Goal: Task Accomplishment & Management: Manage account settings

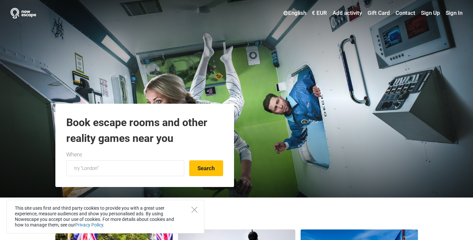
click at [452, 13] on link "Sign In" at bounding box center [453, 13] width 18 height 12
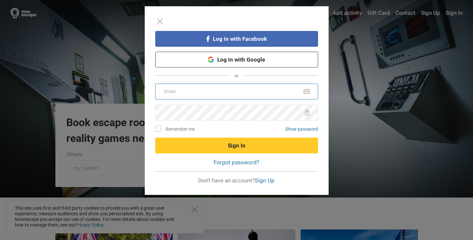
type input "info@lockup.ee"
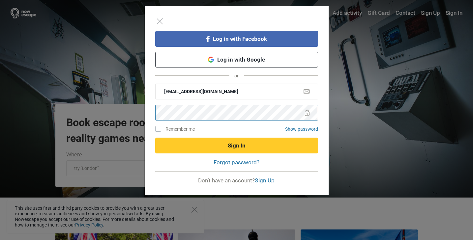
click at [236, 145] on button "Sign In" at bounding box center [236, 146] width 163 height 16
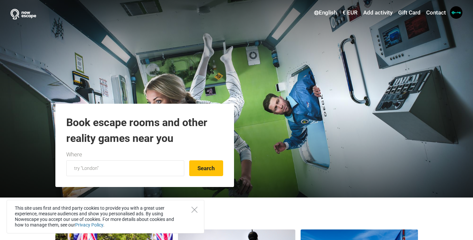
click at [452, 15] on span at bounding box center [456, 12] width 13 height 13
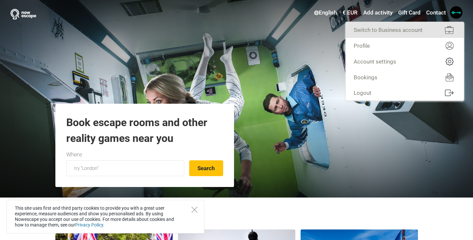
click at [399, 30] on link "Switch to Business account" at bounding box center [405, 30] width 118 height 16
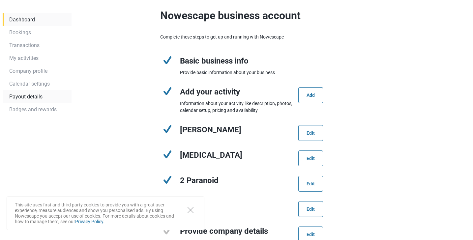
scroll to position [41, 0]
click at [31, 84] on link "Calendar settings" at bounding box center [37, 83] width 69 height 13
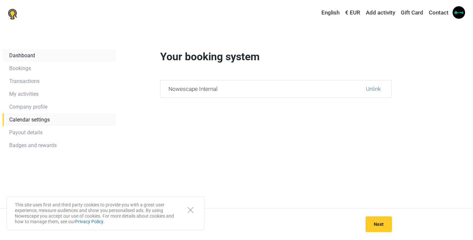
click at [23, 53] on link "Dashboard" at bounding box center [59, 55] width 113 height 13
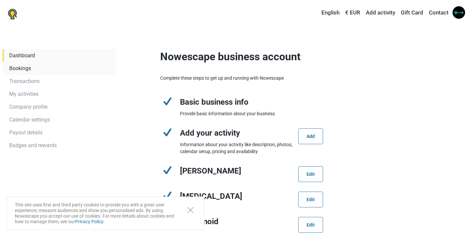
click at [26, 67] on link "Bookings" at bounding box center [59, 68] width 113 height 13
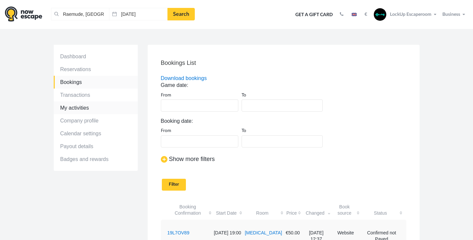
click at [82, 109] on link "My activities" at bounding box center [96, 108] width 84 height 13
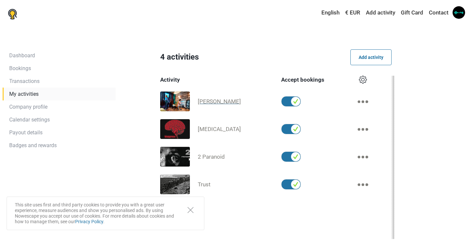
click at [235, 104] on span "[PERSON_NAME]" at bounding box center [219, 101] width 43 height 7
click at [220, 158] on span "2 Paranoid" at bounding box center [211, 157] width 27 height 7
click at [217, 129] on span "Paranoia" at bounding box center [219, 129] width 43 height 7
click at [218, 104] on span "[PERSON_NAME]" at bounding box center [219, 101] width 43 height 7
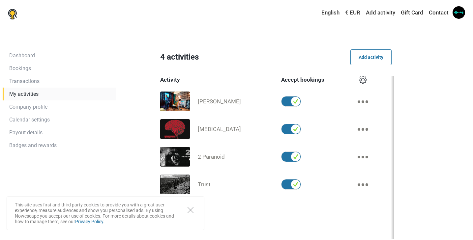
scroll to position [0, 0]
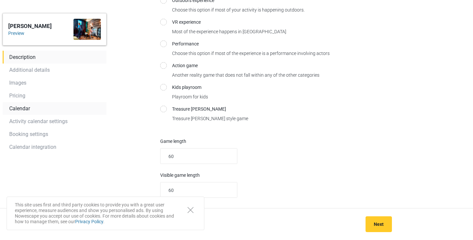
scroll to position [126, 0]
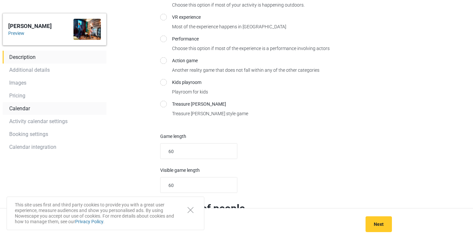
click at [20, 109] on link "Calendar" at bounding box center [55, 108] width 104 height 13
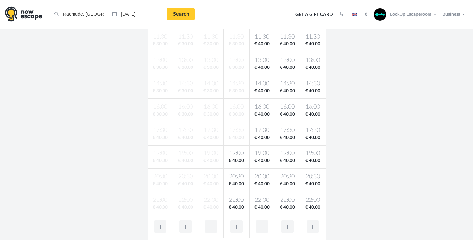
scroll to position [225, 0]
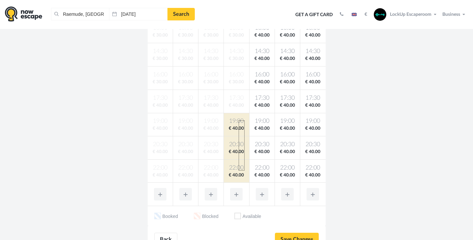
drag, startPoint x: 239, startPoint y: 121, endPoint x: 242, endPoint y: 170, distance: 49.3
click at [243, 170] on tbody "10:00 € 30.00 10:00 € 30.00 10:00 € 30.00 10:00 € 30.00 10:00 € 40.00 10:00 € 4…" at bounding box center [237, 78] width 178 height 210
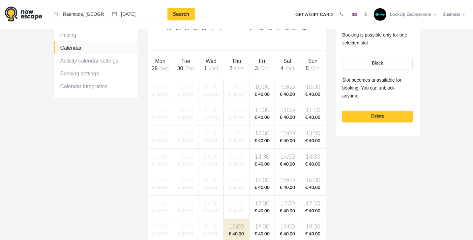
scroll to position [107, 0]
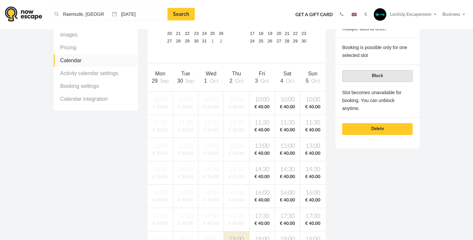
click at [385, 73] on button "Block" at bounding box center [377, 76] width 70 height 12
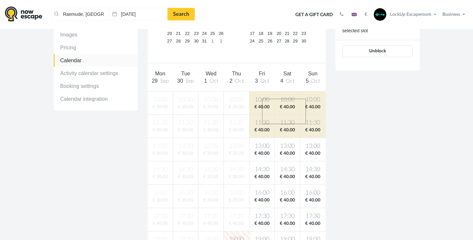
drag, startPoint x: 262, startPoint y: 99, endPoint x: 306, endPoint y: 124, distance: 50.4
click at [306, 124] on tbody "10:00 € 30.00 10:00 € 30.00 10:00 € 30.00 10:00 € 30.00 10:00 € 40.00 10:00 € 4…" at bounding box center [237, 196] width 178 height 210
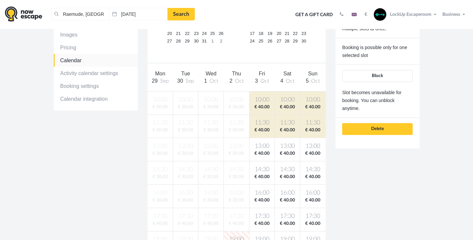
click at [387, 74] on button "Block" at bounding box center [377, 76] width 70 height 12
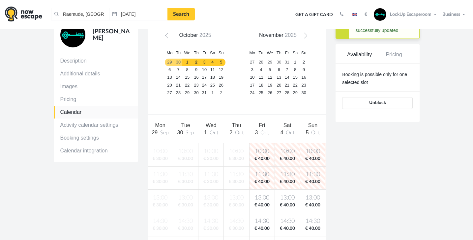
scroll to position [48, 0]
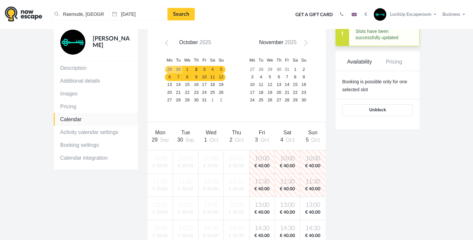
click at [202, 75] on link "10" at bounding box center [204, 78] width 8 height 8
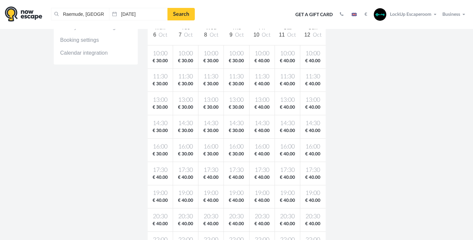
scroll to position [155, 0]
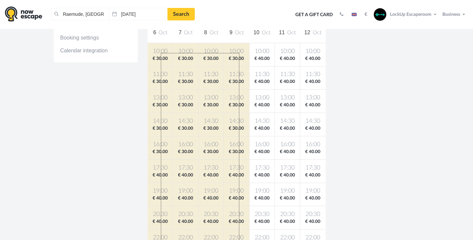
drag, startPoint x: 161, startPoint y: 53, endPoint x: 299, endPoint y: 219, distance: 216.3
click at [240, 240] on html "Raemude, Indonesia Clear all Raemude, Indonesia 02.10.2025 Search Toggle naviga…" at bounding box center [236, 185] width 473 height 681
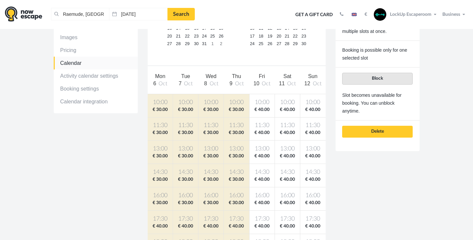
scroll to position [105, 0]
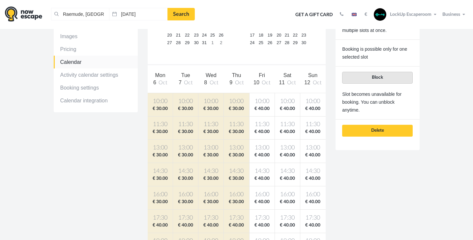
click at [380, 76] on span "Block" at bounding box center [377, 77] width 11 height 5
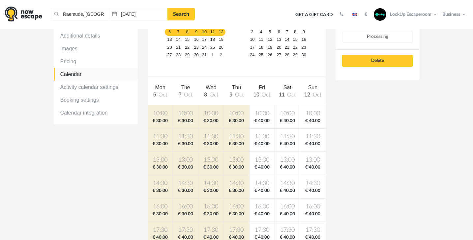
scroll to position [91, 0]
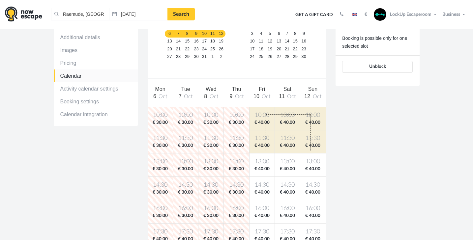
drag, startPoint x: 265, startPoint y: 114, endPoint x: 324, endPoint y: 136, distance: 63.0
click at [311, 151] on tbody "10:00 € 30.00 10:00 € 30.00 10:00 € 30.00 10:00 € 30.00 10:00 € 40.00 10:00 € 4…" at bounding box center [237, 212] width 178 height 210
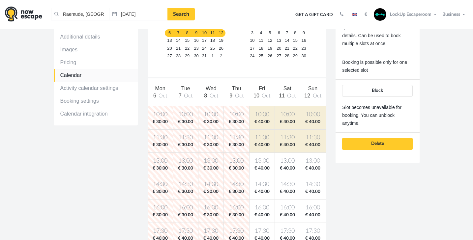
scroll to position [94, 0]
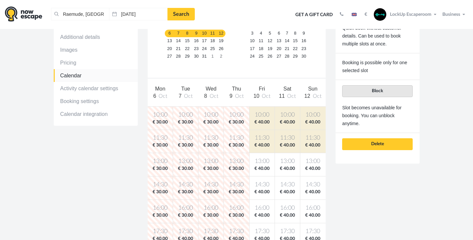
click at [382, 89] on span "Block" at bounding box center [377, 91] width 11 height 5
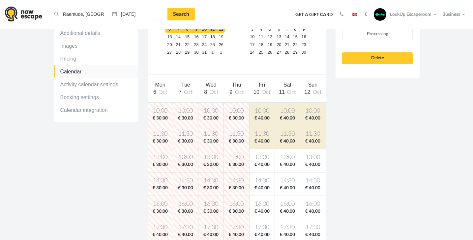
scroll to position [42, 0]
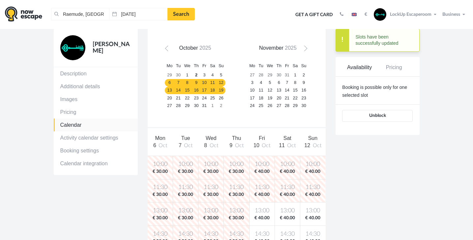
click at [169, 88] on link "13" at bounding box center [169, 91] width 9 height 8
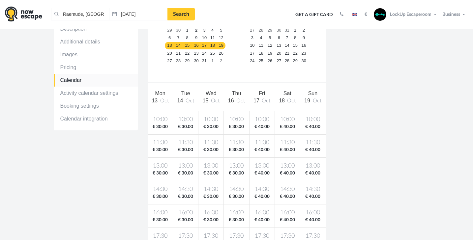
scroll to position [143, 0]
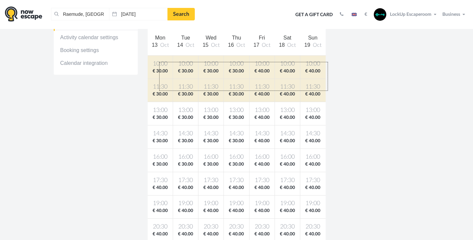
drag, startPoint x: 159, startPoint y: 62, endPoint x: 353, endPoint y: 95, distance: 196.7
click at [328, 91] on div "Prev October 2025 Mo Tu We Th Fr Sa Su 29 30 1 2 3 4 5 6 7 8 9 10 11 12 13 14 1…" at bounding box center [237, 139] width 188 height 423
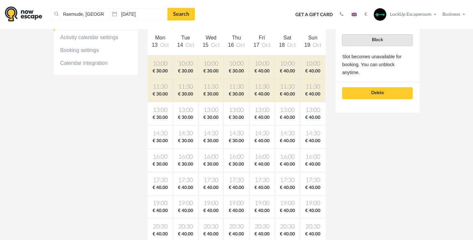
click at [388, 38] on button "Block" at bounding box center [377, 40] width 70 height 12
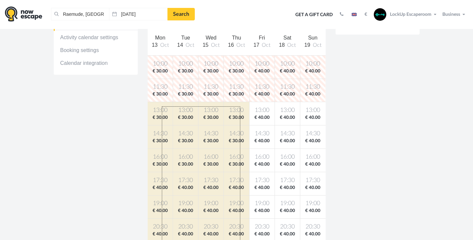
drag, startPoint x: 162, startPoint y: 107, endPoint x: 240, endPoint y: 261, distance: 172.8
click at [240, 240] on html "Raemude, Indonesia Clear all Raemude, Indonesia 02.10.2025 Search Toggle naviga…" at bounding box center [236, 197] width 473 height 681
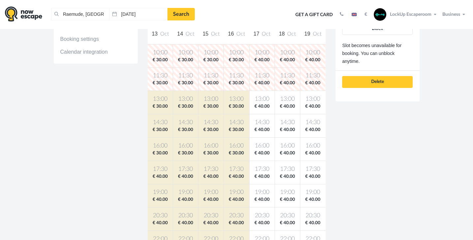
scroll to position [145, 0]
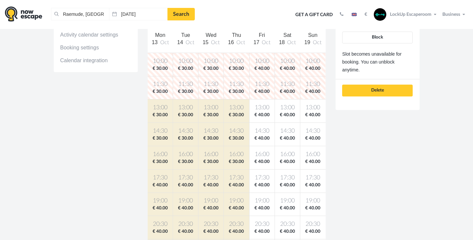
click at [385, 36] on button "Block" at bounding box center [377, 38] width 70 height 12
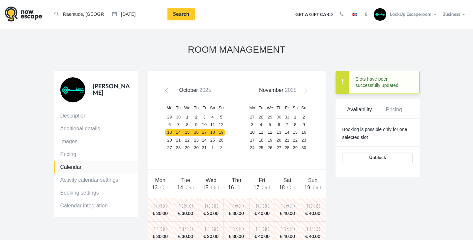
scroll to position [0, 0]
click at [187, 140] on link "22" at bounding box center [187, 141] width 10 height 8
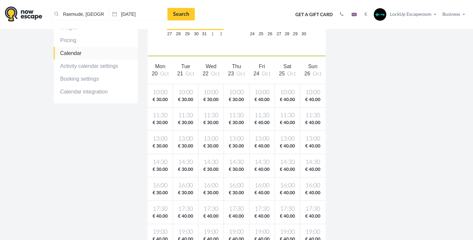
scroll to position [114, 0]
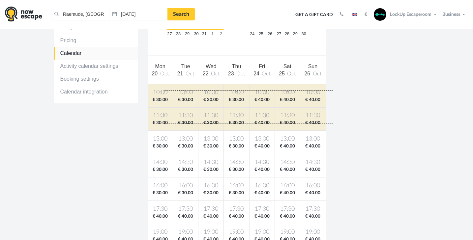
drag, startPoint x: 165, startPoint y: 91, endPoint x: 334, endPoint y: 123, distance: 172.3
click at [333, 123] on div "Sherlock Holmes Description Additional details Images Pricing Calendar Activity…" at bounding box center [237, 168] width 376 height 423
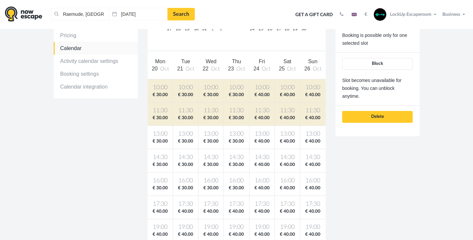
scroll to position [121, 0]
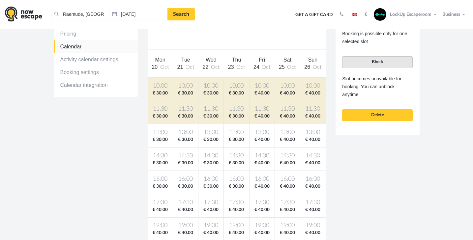
click at [386, 61] on button "Block" at bounding box center [377, 62] width 70 height 12
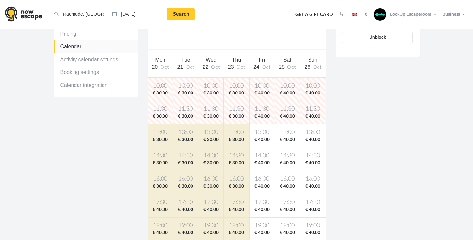
drag, startPoint x: 196, startPoint y: 143, endPoint x: 247, endPoint y: 261, distance: 127.9
click at [247, 240] on html "Raemude, Indonesia Clear all Raemude, Indonesia 02.10.2025 Search Toggle naviga…" at bounding box center [236, 219] width 473 height 681
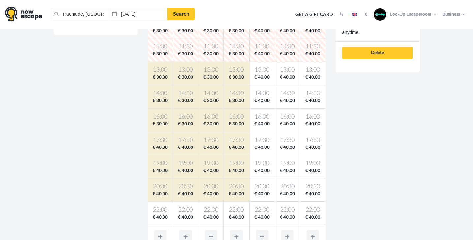
scroll to position [183, 0]
click at [364, 179] on div "[PERSON_NAME] Description Additional details Images Pricing Calendar Activity c…" at bounding box center [237, 99] width 376 height 423
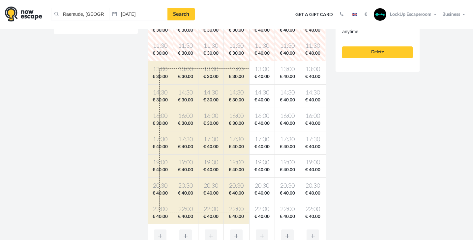
drag, startPoint x: 205, startPoint y: 101, endPoint x: 249, endPoint y: 213, distance: 120.6
click at [249, 213] on tbody "10:00 € 30.00 10:00 € 30.00 10:00 € 30.00 10:00 € 30.00 10:00 € 40.00 10:00 € 4…" at bounding box center [237, 120] width 178 height 210
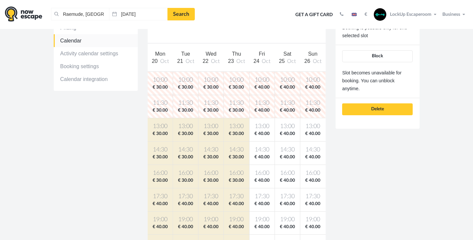
scroll to position [122, 0]
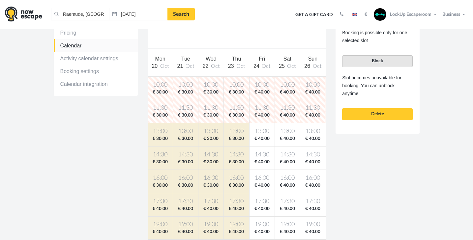
click at [376, 59] on span "Block" at bounding box center [377, 61] width 11 height 5
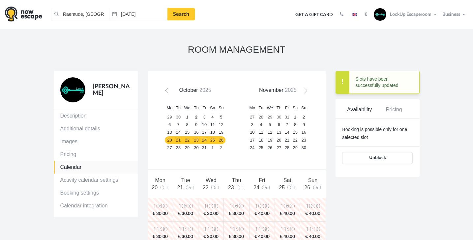
scroll to position [0, 0]
click at [195, 148] on link "30" at bounding box center [196, 148] width 8 height 8
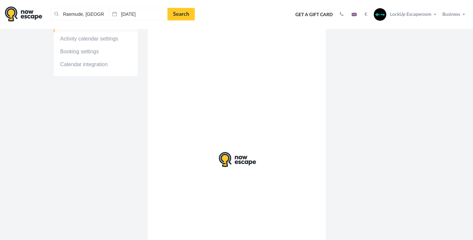
scroll to position [141, 0]
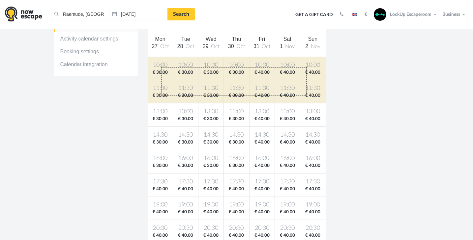
drag, startPoint x: 161, startPoint y: 67, endPoint x: 373, endPoint y: 108, distance: 215.2
click at [306, 96] on tbody "10:00 € 30.00 10:00 € 30.00 10:00 € 30.00 10:00 € 30.00 10:00 € 40.00 10:00 € 4…" at bounding box center [237, 162] width 178 height 210
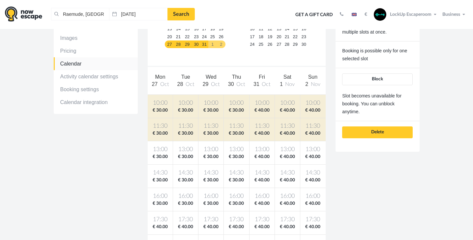
scroll to position [103, 0]
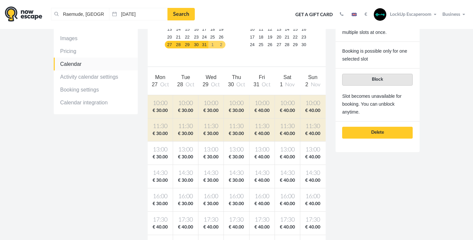
click at [383, 81] on span "Block" at bounding box center [377, 79] width 11 height 5
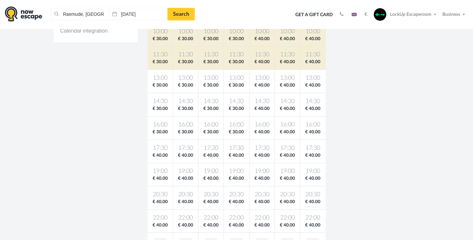
scroll to position [178, 0]
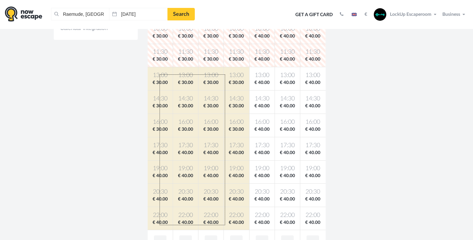
drag, startPoint x: 174, startPoint y: 78, endPoint x: 225, endPoint y: 225, distance: 155.6
click at [225, 225] on tbody "10:00 € 30.00 10:00 € 30.00 10:00 € 30.00 10:00 € 30.00 10:00 € 40.00 10:00 € 4…" at bounding box center [237, 125] width 178 height 210
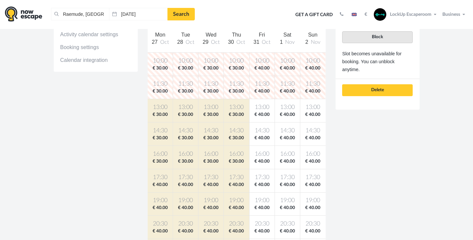
scroll to position [0, 0]
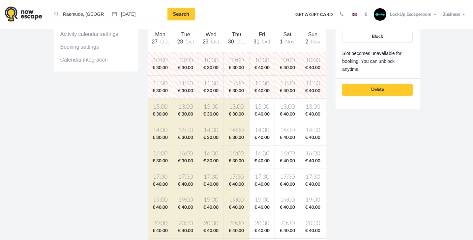
drag, startPoint x: 380, startPoint y: 39, endPoint x: 374, endPoint y: 41, distance: 6.9
click at [380, 39] on button "Block" at bounding box center [377, 37] width 70 height 12
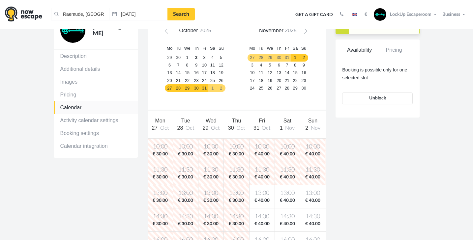
scroll to position [62, 0]
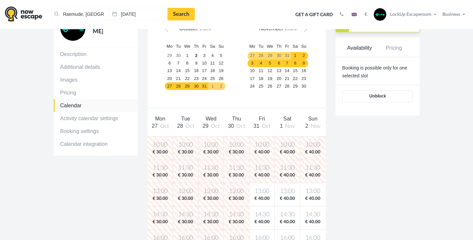
click at [252, 64] on link "3" at bounding box center [252, 64] width 9 height 8
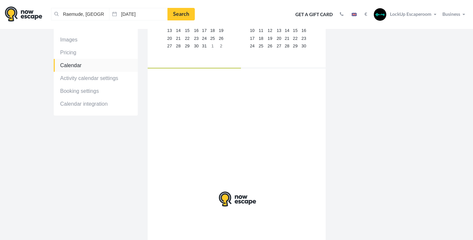
scroll to position [95, 0]
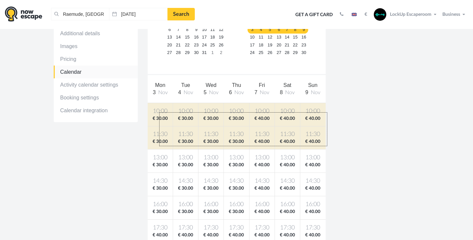
drag, startPoint x: 159, startPoint y: 112, endPoint x: 354, endPoint y: 149, distance: 197.7
click at [327, 146] on div "Prev October 2025 Mo Tu We Th Fr Sa Su 29 30 1 2 3 4 5 6 7 8 9 10 11 12 13 14 1…" at bounding box center [237, 187] width 188 height 423
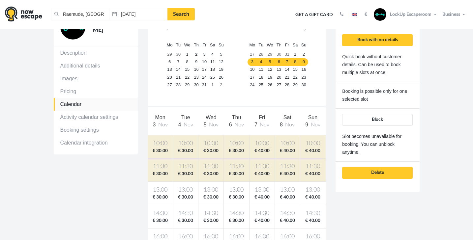
scroll to position [63, 0]
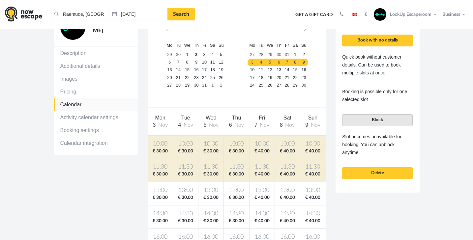
click at [385, 119] on button "Block" at bounding box center [377, 120] width 70 height 12
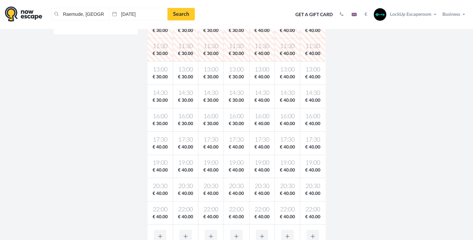
scroll to position [188, 0]
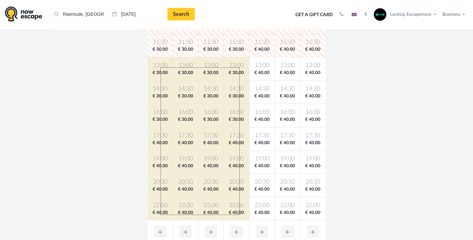
drag, startPoint x: 164, startPoint y: 71, endPoint x: 240, endPoint y: 215, distance: 163.3
click at [240, 215] on tbody "10:00 € 30.00 10:00 € 30.00 10:00 € 30.00 10:00 € 30.00 10:00 € 40.00 10:00 € 4…" at bounding box center [237, 116] width 178 height 210
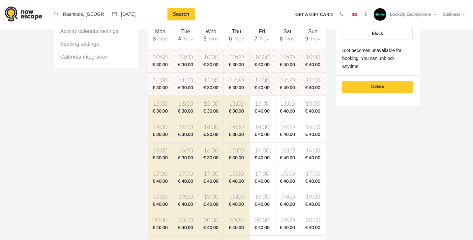
scroll to position [148, 0]
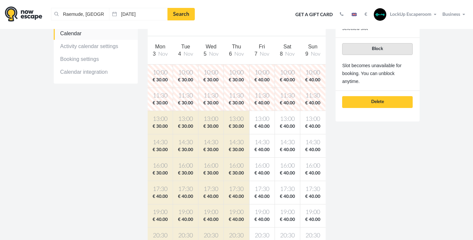
click at [387, 52] on button "Block" at bounding box center [377, 49] width 70 height 12
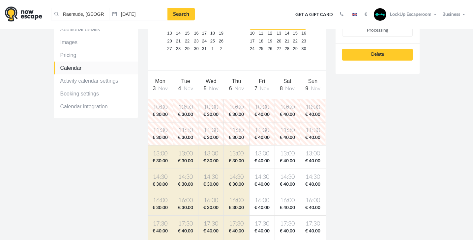
scroll to position [72, 0]
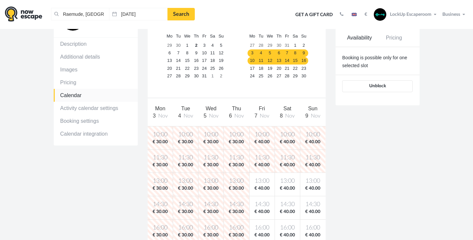
click at [260, 60] on link "11" at bounding box center [261, 61] width 8 height 8
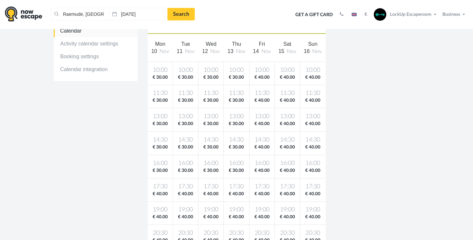
scroll to position [137, 0]
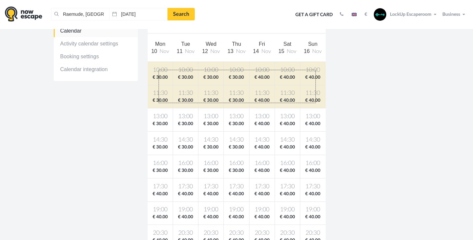
drag, startPoint x: 159, startPoint y: 70, endPoint x: 327, endPoint y: 106, distance: 171.9
click at [316, 103] on tbody "10:00 € 30.00 10:00 € 30.00 10:00 € 30.00 10:00 € 30.00 10:00 € 40.00 10:00 € 4…" at bounding box center [237, 167] width 178 height 210
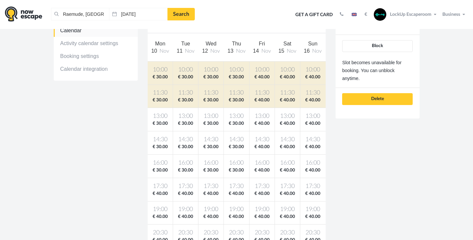
drag, startPoint x: 389, startPoint y: 47, endPoint x: 350, endPoint y: 66, distance: 43.4
click at [389, 47] on button "Block" at bounding box center [377, 46] width 70 height 12
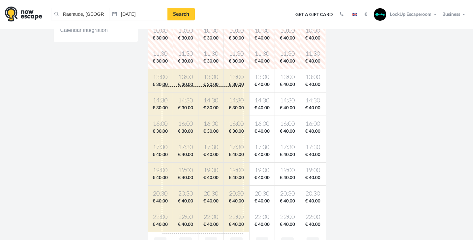
scroll to position [178, 0]
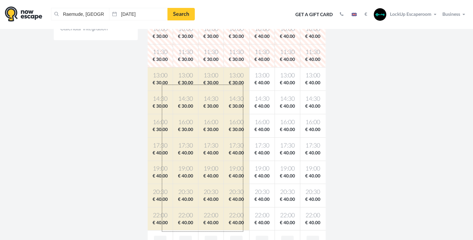
drag, startPoint x: 192, startPoint y: 91, endPoint x: 243, endPoint y: 234, distance: 151.8
click at [243, 234] on div "10:00 € 30.00 10:00 € 30.00 10:00 € 30.00 10:00 € 30.00 10:00 € 40.00 10:00 € 4…" at bounding box center [237, 146] width 178 height 253
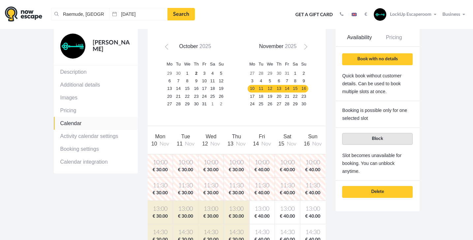
scroll to position [41, 0]
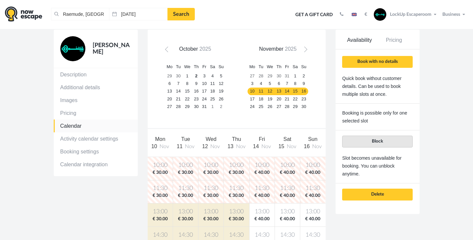
click at [382, 142] on span "Block" at bounding box center [377, 141] width 11 height 5
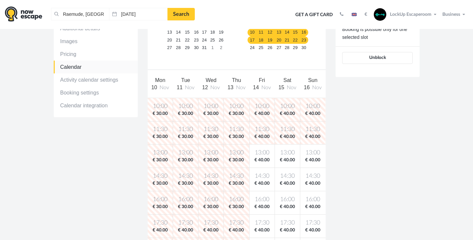
scroll to position [100, 0]
click at [283, 41] on link "20" at bounding box center [279, 40] width 8 height 8
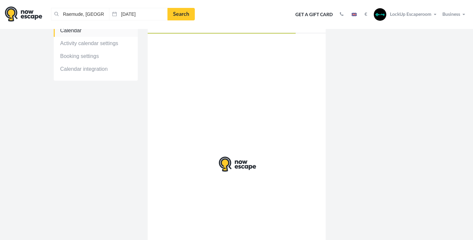
scroll to position [138, 0]
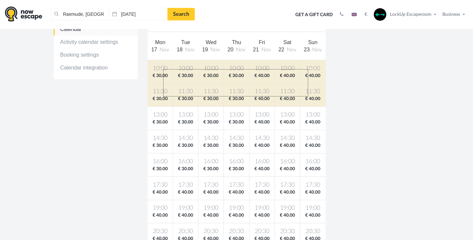
drag, startPoint x: 163, startPoint y: 69, endPoint x: 308, endPoint y: 97, distance: 147.7
click at [308, 97] on tbody "10:00 € 30.00 10:00 € 30.00 10:00 € 30.00 10:00 € 30.00 10:00 € 40.00 10:00 € 4…" at bounding box center [237, 165] width 178 height 210
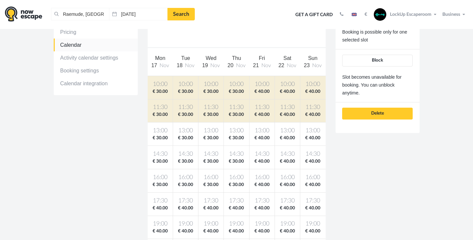
scroll to position [123, 0]
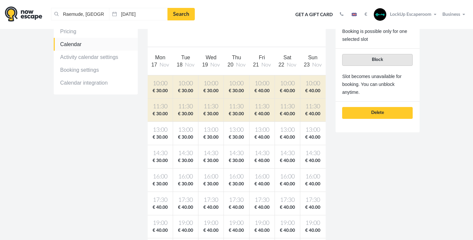
click at [383, 60] on button "Block" at bounding box center [377, 60] width 70 height 12
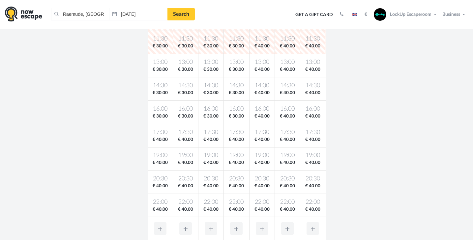
scroll to position [194, 0]
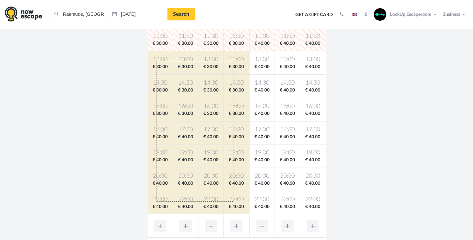
drag, startPoint x: 158, startPoint y: 61, endPoint x: 233, endPoint y: 202, distance: 159.8
click at [233, 202] on tbody "10:00 € 30.00 10:00 € 30.00 10:00 € 30.00 10:00 € 30.00 10:00 € 40.00 10:00 € 4…" at bounding box center [237, 110] width 178 height 210
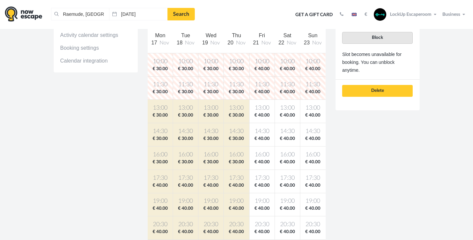
scroll to position [146, 0]
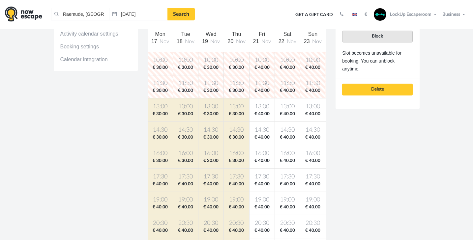
click at [405, 36] on button "Block" at bounding box center [377, 37] width 70 height 12
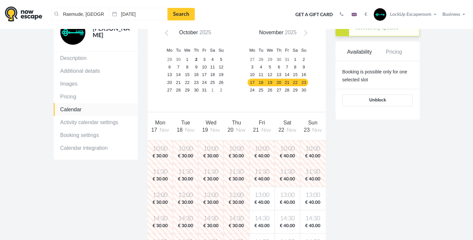
scroll to position [59, 0]
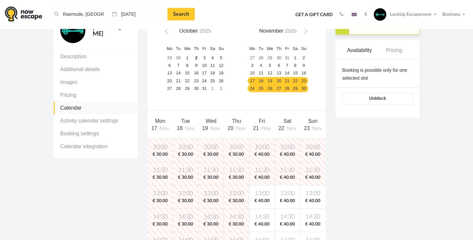
click at [254, 88] on link "24" at bounding box center [252, 89] width 9 height 8
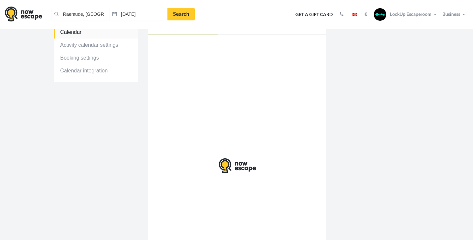
scroll to position [136, 0]
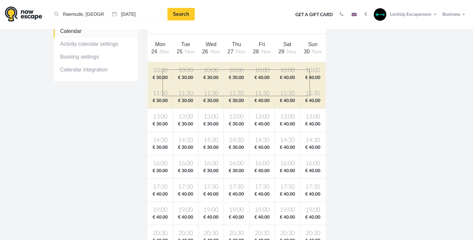
drag, startPoint x: 163, startPoint y: 70, endPoint x: 316, endPoint y: 97, distance: 155.8
click at [315, 97] on tbody "10:00 € 30.00 10:00 € 30.00 10:00 € 30.00 10:00 € 30.00 10:00 € 40.00 10:00 € 4…" at bounding box center [237, 167] width 178 height 210
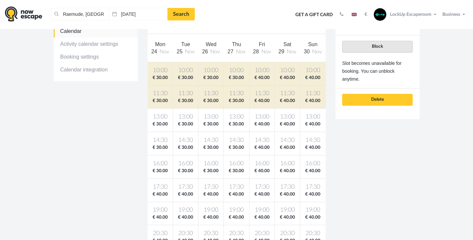
click at [395, 50] on button "Block" at bounding box center [377, 47] width 70 height 12
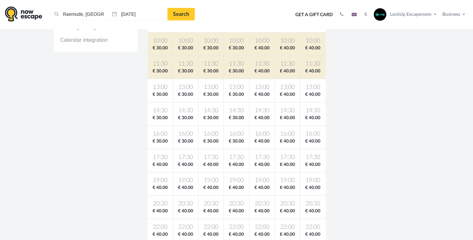
scroll to position [169, 0]
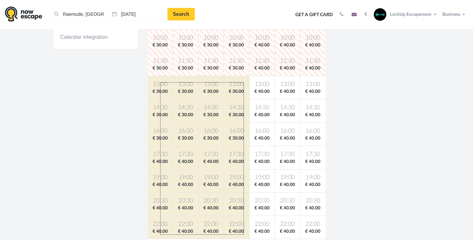
drag, startPoint x: 166, startPoint y: 85, endPoint x: 243, endPoint y: 235, distance: 168.7
click at [243, 235] on tbody "10:00 € 30.00 10:00 € 30.00 10:00 € 30.00 10:00 € 30.00 10:00 € 40.00 10:00 € 4…" at bounding box center [237, 134] width 178 height 210
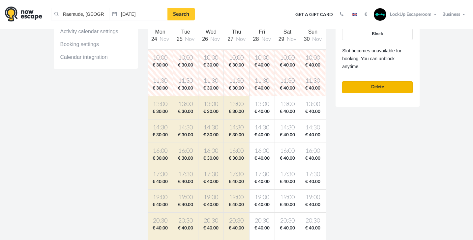
scroll to position [142, 0]
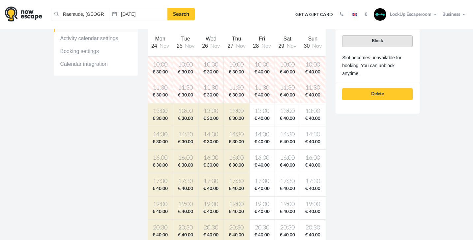
click at [393, 41] on button "Block" at bounding box center [377, 41] width 70 height 12
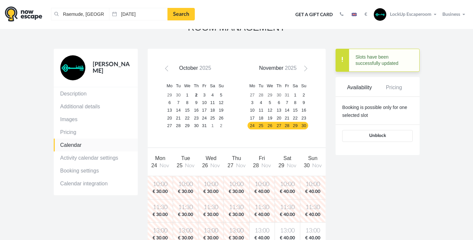
scroll to position [24, 0]
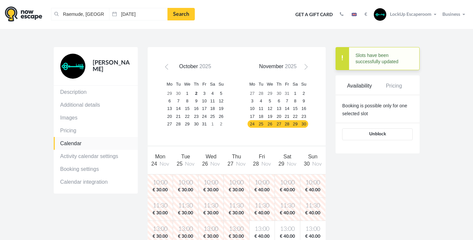
click at [306, 65] on link "Next" at bounding box center [305, 69] width 10 height 10
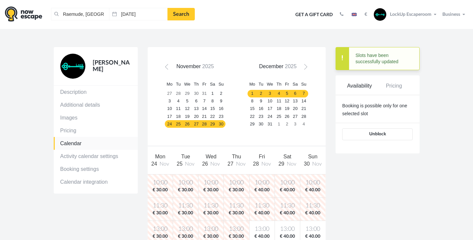
click at [251, 93] on link "1" at bounding box center [252, 94] width 9 height 8
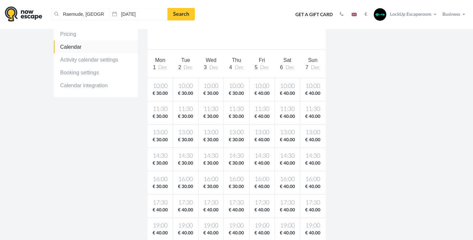
scroll to position [129, 0]
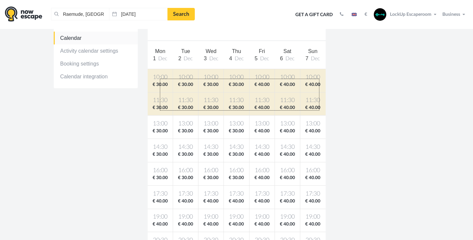
drag, startPoint x: 161, startPoint y: 79, endPoint x: 322, endPoint y: 111, distance: 164.1
click at [322, 111] on tbody "10:00 € 30.00 10:00 € 30.00 10:00 € 30.00 10:00 € 30.00 10:00 € 40.00 10:00 € 4…" at bounding box center [237, 174] width 178 height 210
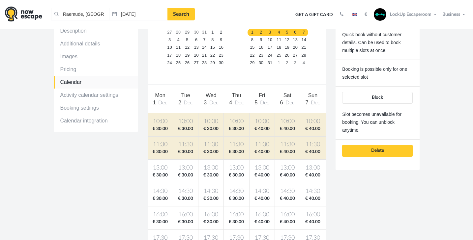
scroll to position [80, 0]
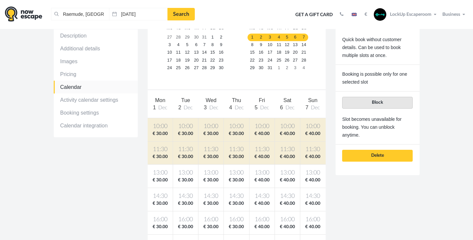
click at [383, 102] on span "Block" at bounding box center [377, 102] width 11 height 5
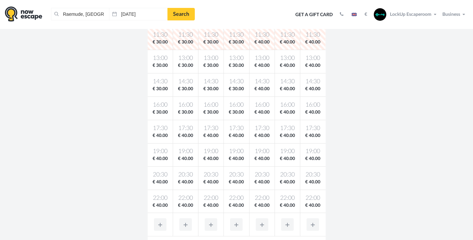
scroll to position [197, 0]
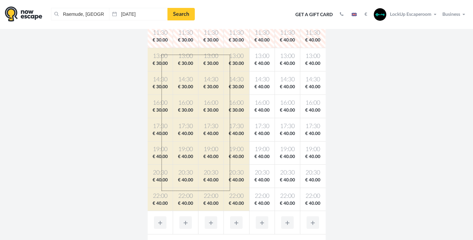
drag, startPoint x: 162, startPoint y: 55, endPoint x: 234, endPoint y: 189, distance: 152.4
click at [230, 191] on tbody "10:00 € 30.00 10:00 € 30.00 10:00 € 30.00 10:00 € 30.00 10:00 € 40.00 10:00 € 4…" at bounding box center [237, 106] width 178 height 210
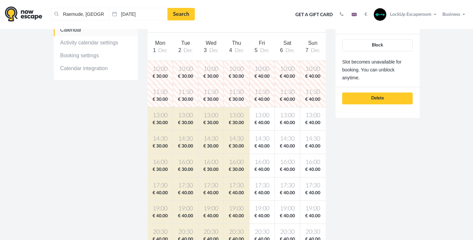
scroll to position [137, 0]
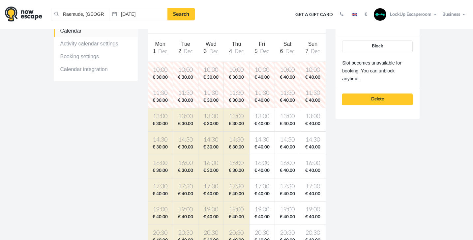
click at [383, 45] on span "Block" at bounding box center [377, 46] width 11 height 5
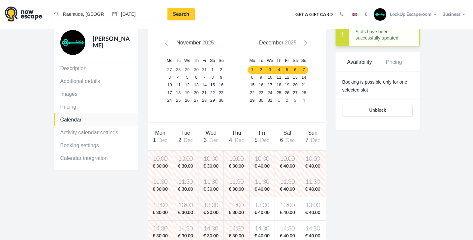
scroll to position [48, 0]
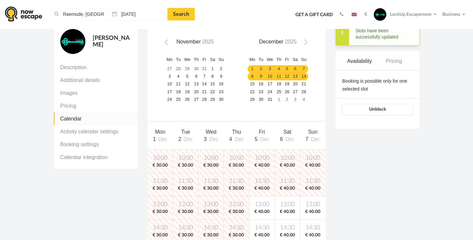
click at [251, 78] on link "8" at bounding box center [252, 77] width 9 height 8
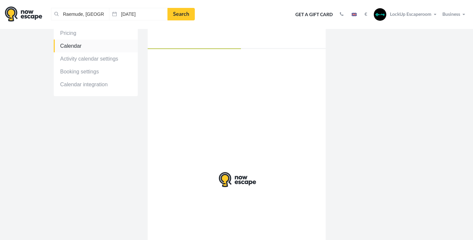
scroll to position [122, 0]
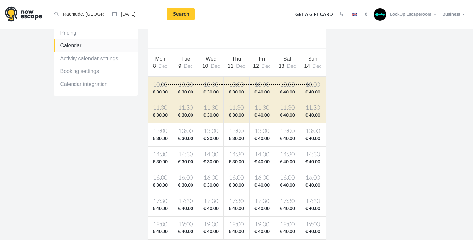
drag, startPoint x: 189, startPoint y: 88, endPoint x: 323, endPoint y: 112, distance: 136.7
click at [313, 115] on tbody "10:00 € 30.00 10:00 € 30.00 10:00 € 30.00 10:00 € 30.00 10:00 € 40.00 10:00 € 4…" at bounding box center [237, 182] width 178 height 210
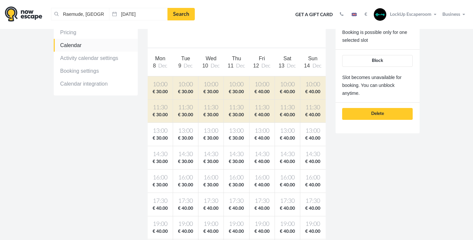
scroll to position [112, 0]
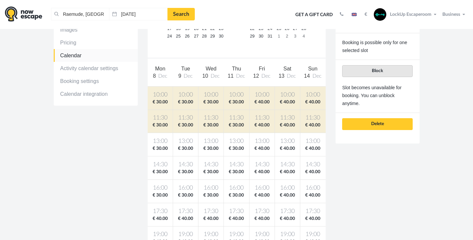
click at [382, 69] on span "Block" at bounding box center [377, 71] width 11 height 5
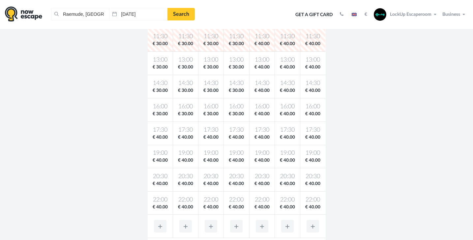
scroll to position [194, 0]
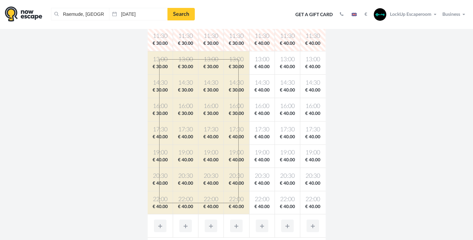
drag, startPoint x: 169, startPoint y: 64, endPoint x: 236, endPoint y: 203, distance: 154.0
click at [238, 203] on tbody "10:00 € 30.00 10:00 € 30.00 10:00 € 30.00 10:00 € 30.00 10:00 € 40.00 10:00 € 4…" at bounding box center [237, 110] width 178 height 210
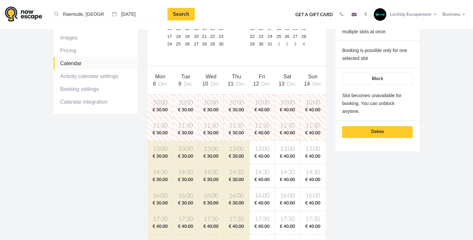
scroll to position [99, 0]
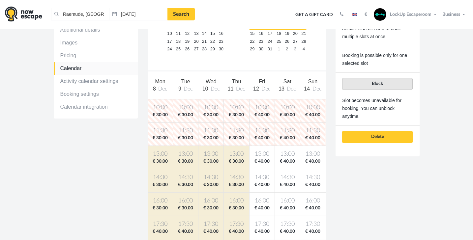
click at [372, 84] on span "Block" at bounding box center [377, 83] width 11 height 5
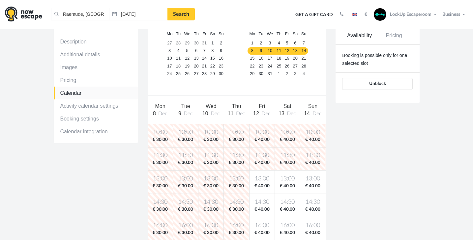
scroll to position [74, 0]
click at [252, 59] on link "15" at bounding box center [252, 59] width 9 height 8
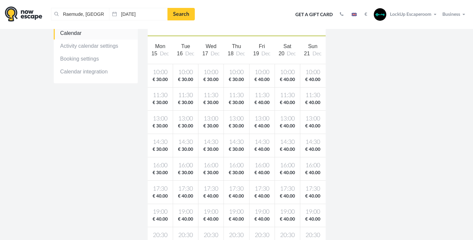
scroll to position [134, 0]
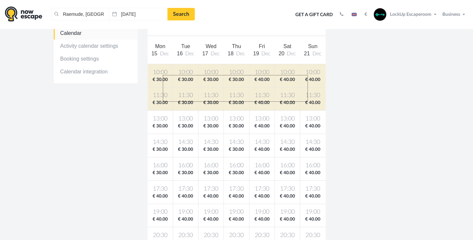
drag, startPoint x: 184, startPoint y: 80, endPoint x: 308, endPoint y: 102, distance: 125.9
click at [308, 102] on tbody "10:00 € 30.00 10:00 € 30.00 10:00 € 30.00 10:00 € 30.00 10:00 € 40.00 10:00 € 4…" at bounding box center [237, 169] width 178 height 210
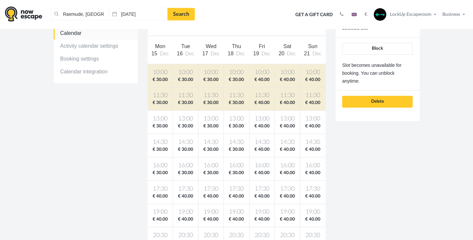
scroll to position [133, 0]
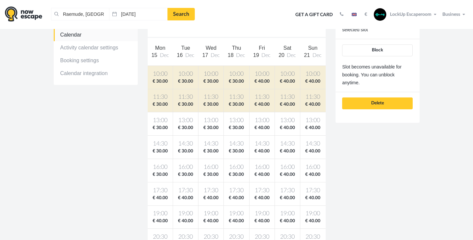
drag, startPoint x: 387, startPoint y: 50, endPoint x: 365, endPoint y: 63, distance: 26.2
click at [387, 50] on button "Block" at bounding box center [377, 51] width 70 height 12
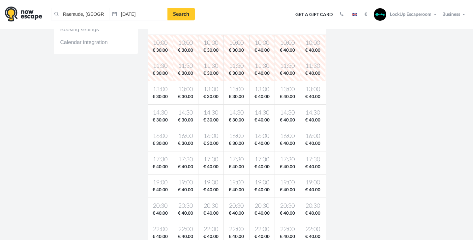
scroll to position [170, 0]
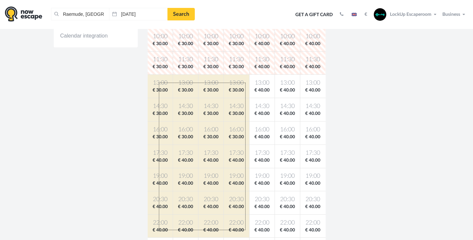
drag, startPoint x: 159, startPoint y: 83, endPoint x: 244, endPoint y: 227, distance: 167.5
click at [244, 230] on tbody "10:00 € 30.00 10:00 € 30.00 10:00 € 30.00 10:00 € 30.00 10:00 € 40.00 10:00 € 4…" at bounding box center [237, 133] width 178 height 210
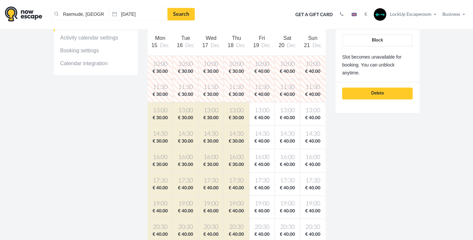
scroll to position [146, 0]
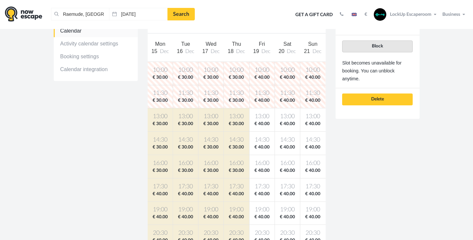
click at [374, 46] on span "Block" at bounding box center [377, 46] width 11 height 5
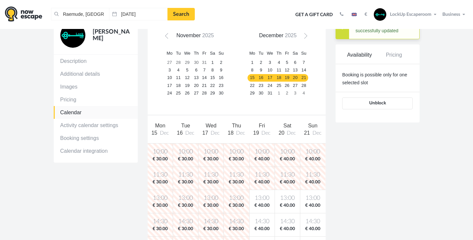
scroll to position [57, 0]
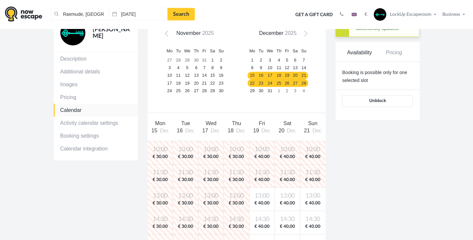
click at [253, 84] on link "22" at bounding box center [252, 83] width 9 height 8
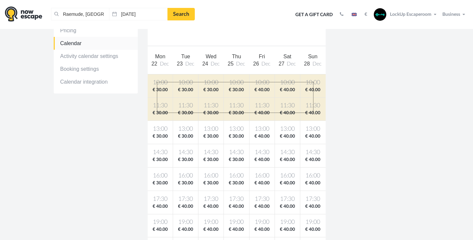
drag, startPoint x: 157, startPoint y: 82, endPoint x: 340, endPoint y: 106, distance: 184.6
click at [314, 113] on tbody "10:00 € 30.00 10:00 € 30.00 10:00 € 30.00 10:00 € 30.00 10:00 € 40.00 10:00 € 4…" at bounding box center [237, 179] width 178 height 210
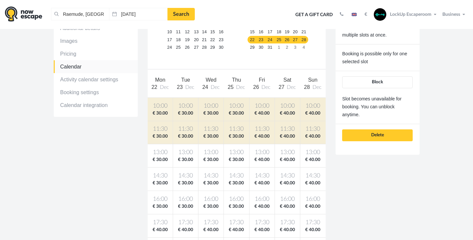
scroll to position [110, 0]
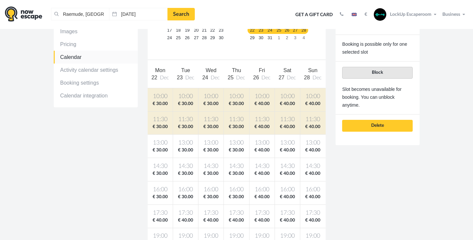
click at [387, 72] on button "Block" at bounding box center [377, 73] width 70 height 12
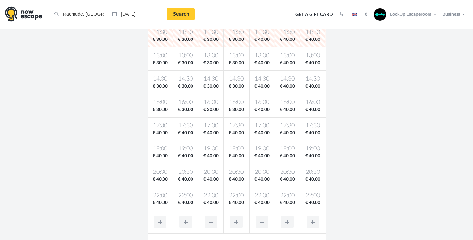
scroll to position [199, 0]
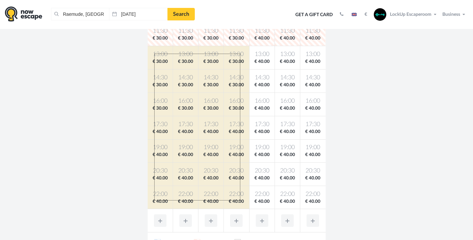
drag, startPoint x: 154, startPoint y: 54, endPoint x: 308, endPoint y: 177, distance: 197.1
click at [240, 201] on tbody "10:00 € 30.00 10:00 € 30.00 10:00 € 30.00 10:00 € 30.00 10:00 € 40.00 10:00 € 4…" at bounding box center [237, 104] width 178 height 210
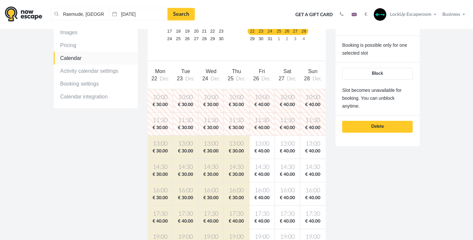
scroll to position [108, 0]
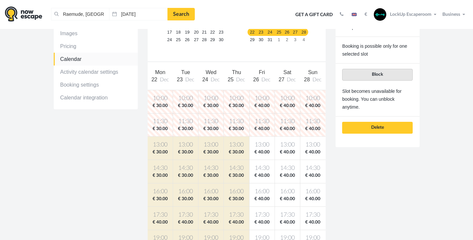
click at [382, 76] on span "Block" at bounding box center [377, 74] width 11 height 5
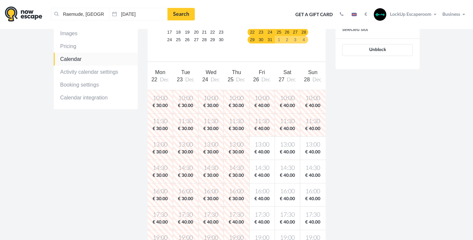
click at [252, 40] on link "29" at bounding box center [252, 40] width 9 height 8
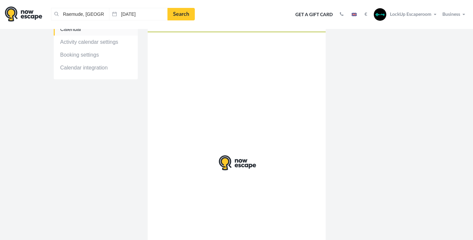
scroll to position [138, 0]
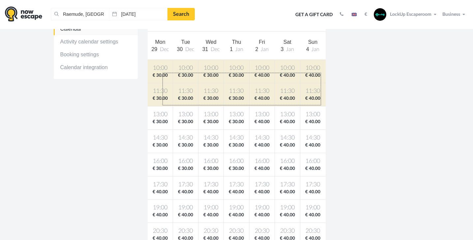
drag, startPoint x: 163, startPoint y: 73, endPoint x: 321, endPoint y: 106, distance: 161.3
click at [321, 106] on tbody "10:00 € 30.00 10:00 € 30.00 10:00 € 30.00 10:00 € 30.00 10:00 € 40.00 10:00 € 4…" at bounding box center [237, 165] width 178 height 210
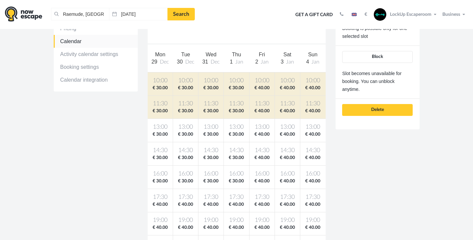
scroll to position [117, 0]
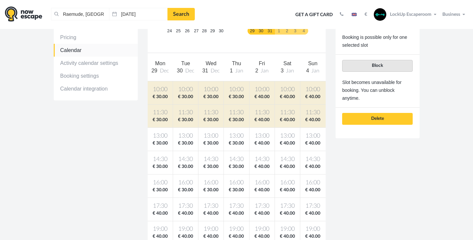
click at [378, 68] on span "Block" at bounding box center [377, 65] width 11 height 5
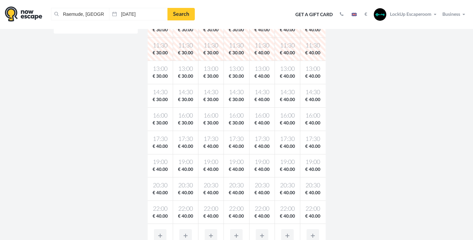
scroll to position [185, 0]
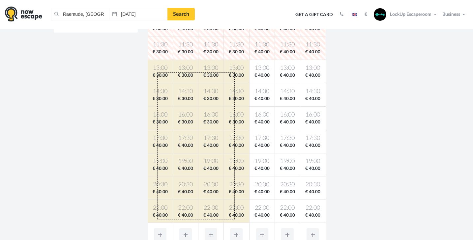
drag, startPoint x: 157, startPoint y: 73, endPoint x: 272, endPoint y: 198, distance: 169.9
click at [234, 220] on tbody "10:00 € 30.00 10:00 € 30.00 10:00 € 30.00 10:00 € 30.00 10:00 € 40.00 10:00 € 4…" at bounding box center [237, 118] width 178 height 210
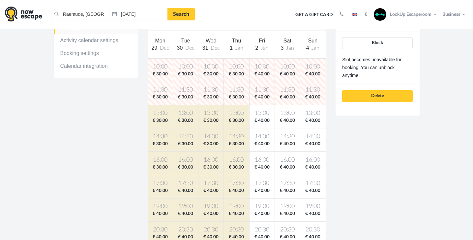
scroll to position [142, 0]
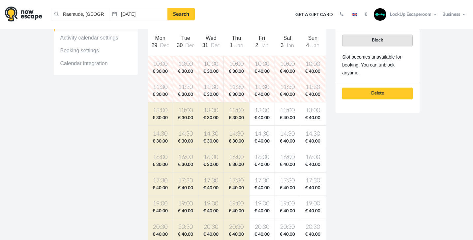
click at [396, 41] on button "Block" at bounding box center [377, 41] width 70 height 12
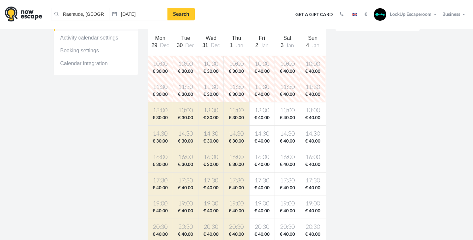
scroll to position [145, 0]
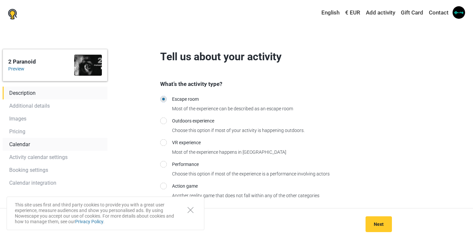
click at [26, 143] on link "Calendar" at bounding box center [55, 144] width 105 height 13
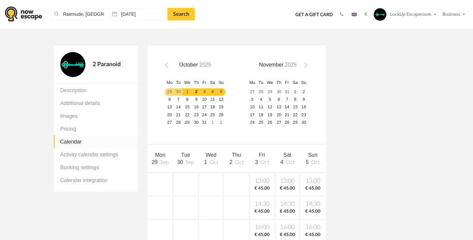
scroll to position [16, 0]
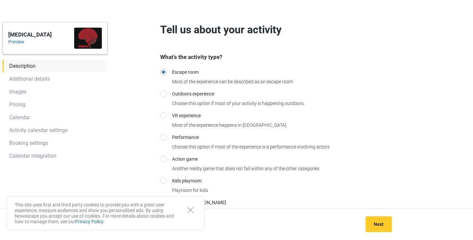
scroll to position [27, 0]
click at [43, 77] on link "Additional details" at bounding box center [55, 78] width 105 height 13
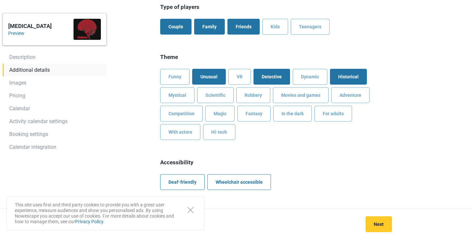
scroll to position [697, 0]
click at [22, 96] on link "Pricing" at bounding box center [55, 95] width 104 height 13
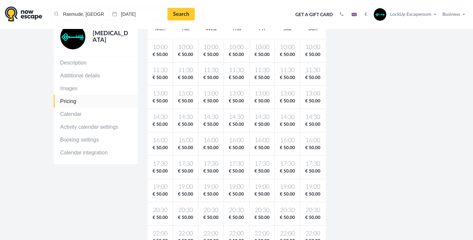
scroll to position [57, 0]
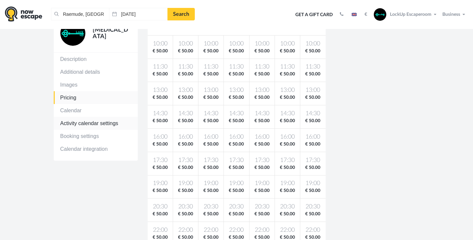
click at [105, 123] on link "Activity calendar settings" at bounding box center [96, 123] width 84 height 13
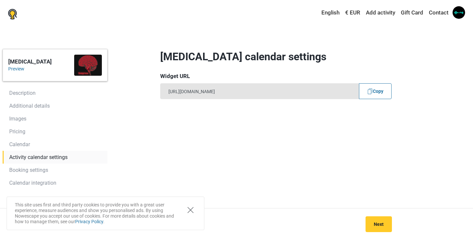
click at [193, 210] on icon "Close" at bounding box center [191, 210] width 6 height 6
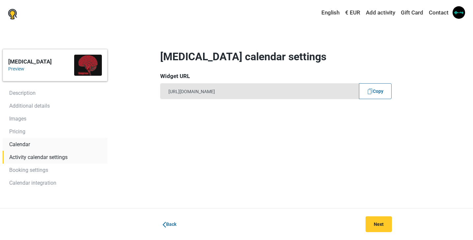
click at [25, 141] on link "Calendar" at bounding box center [55, 144] width 105 height 13
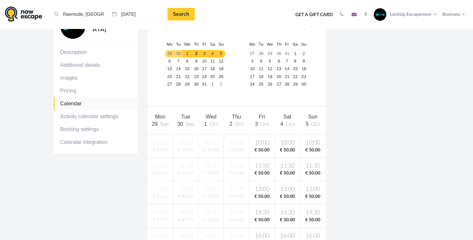
scroll to position [63, 0]
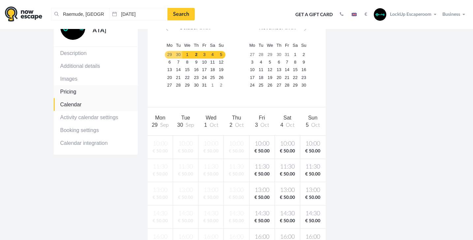
click at [69, 91] on link "Pricing" at bounding box center [96, 91] width 84 height 13
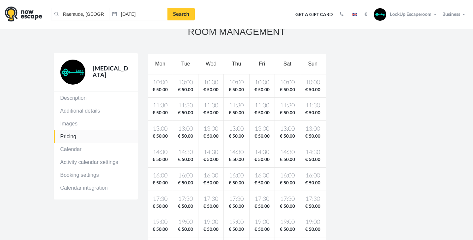
scroll to position [17, 0]
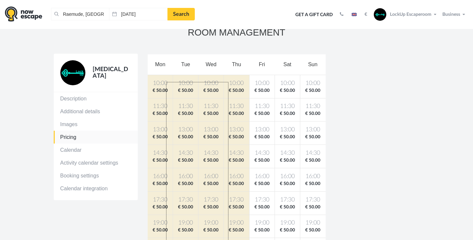
drag, startPoint x: 167, startPoint y: 82, endPoint x: 307, endPoint y: 217, distance: 194.7
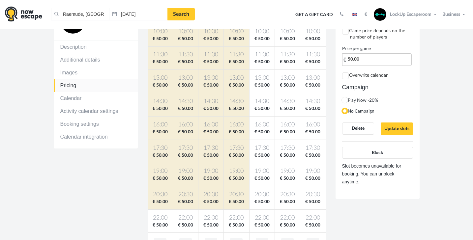
scroll to position [69, 0]
click at [406, 128] on span "Update slots" at bounding box center [397, 128] width 25 height 5
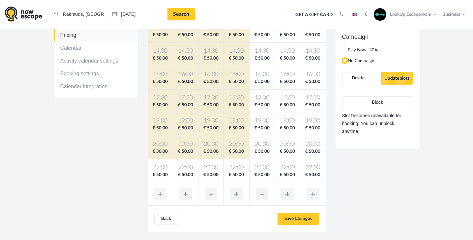
scroll to position [120, 0]
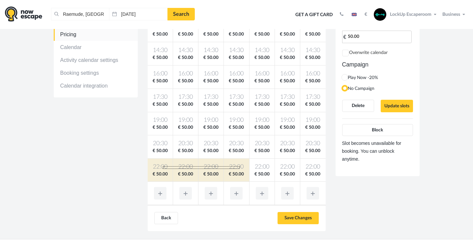
drag, startPoint x: 163, startPoint y: 167, endPoint x: 239, endPoint y: 169, distance: 76.2
click at [240, 169] on tr "22:00 € 50.00 22:00 € 50.00 22:00 € 50.00 22:00 € 50.00 22:00 € 50.00 22:00 € 5…" at bounding box center [237, 170] width 178 height 23
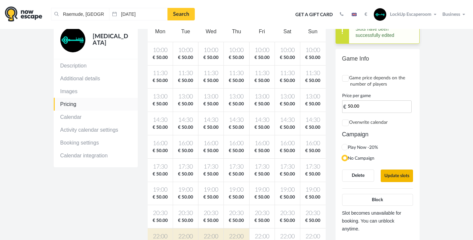
scroll to position [50, 0]
click at [346, 123] on input "Overwrite calendar" at bounding box center [346, 123] width 4 height 4
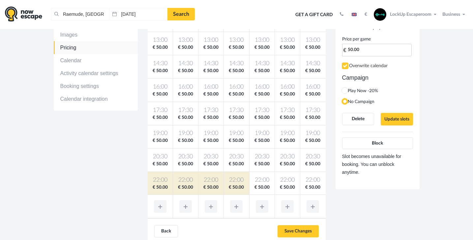
scroll to position [111, 0]
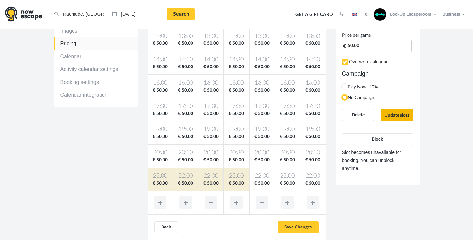
click at [399, 114] on span "Update slots" at bounding box center [397, 115] width 25 height 5
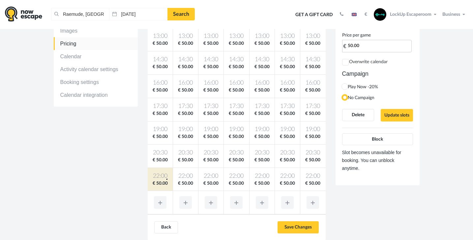
checkbox input "false"
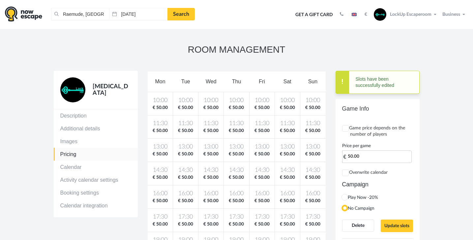
scroll to position [4, 0]
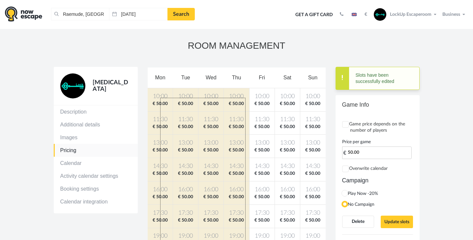
drag, startPoint x: 165, startPoint y: 98, endPoint x: 246, endPoint y: 261, distance: 181.4
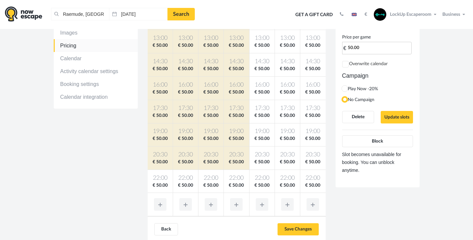
scroll to position [130, 0]
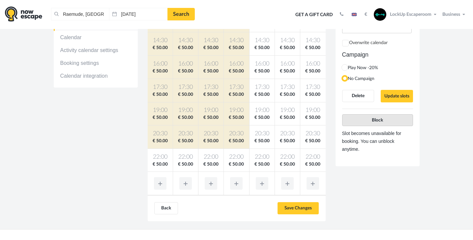
click at [386, 117] on button "Block" at bounding box center [377, 120] width 71 height 12
click at [384, 120] on button "Block" at bounding box center [377, 120] width 71 height 12
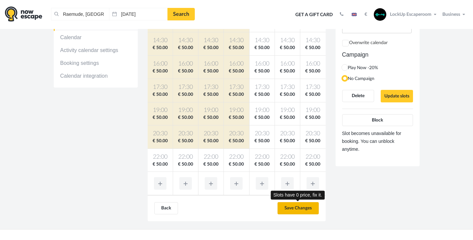
click at [298, 207] on input "Save Changes" at bounding box center [298, 208] width 41 height 13
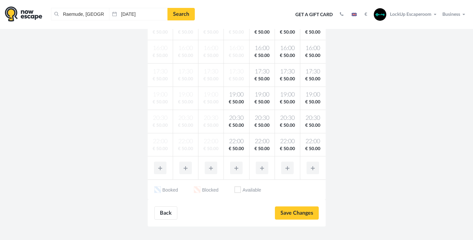
scroll to position [274, 0]
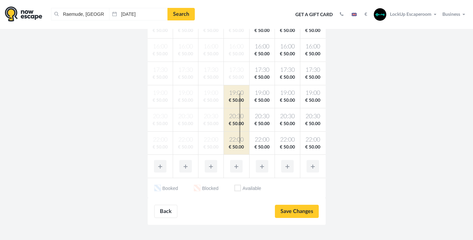
drag, startPoint x: 239, startPoint y: 103, endPoint x: 239, endPoint y: 143, distance: 40.6
click at [239, 143] on tbody "10:00 € 50.00 10:00 € 50.00 10:00 € 50.00 10:00 € 50.00 10:00 € 50.00 10:00 € 5…" at bounding box center [237, 50] width 178 height 210
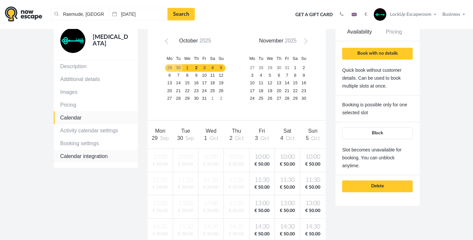
scroll to position [72, 0]
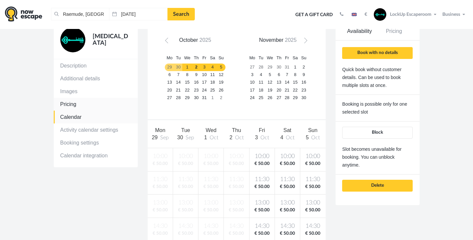
click at [63, 102] on link "Pricing" at bounding box center [96, 104] width 84 height 13
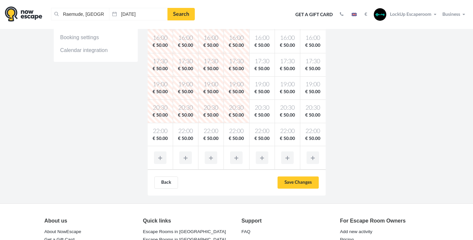
scroll to position [156, 0]
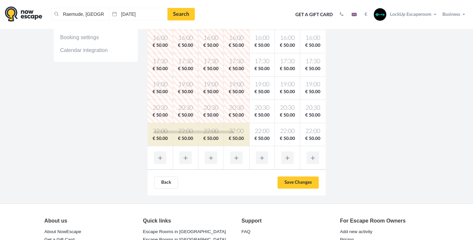
drag, startPoint x: 155, startPoint y: 131, endPoint x: 233, endPoint y: 133, distance: 78.2
click at [233, 133] on tr "22:00 € 50.00 22:00 € 50.00 22:00 € 50.00 22:00 € 50.00 22:00 € 50.00 22:00 € 5…" at bounding box center [237, 134] width 178 height 23
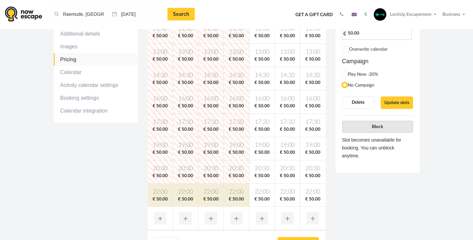
scroll to position [93, 0]
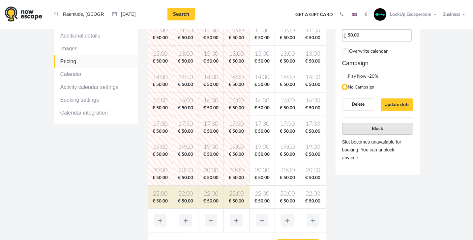
click at [384, 129] on button "Block" at bounding box center [377, 129] width 71 height 12
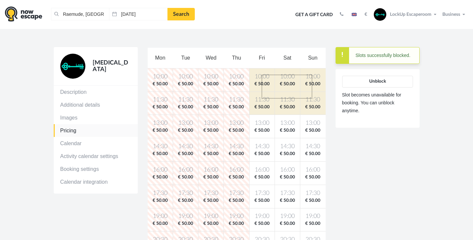
scroll to position [24, 0]
drag, startPoint x: 262, startPoint y: 75, endPoint x: 313, endPoint y: 99, distance: 56.4
click at [312, 99] on tbody "10:00 € 50.00 10:00 € 50.00 10:00 € 50.00 10:00 € 50.00 10:00 € 50.00 10:00 € 5…" at bounding box center [237, 173] width 178 height 210
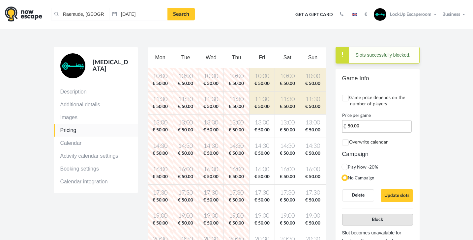
click at [407, 221] on button "Block" at bounding box center [377, 220] width 71 height 12
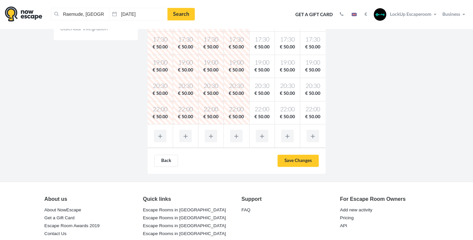
scroll to position [188, 0]
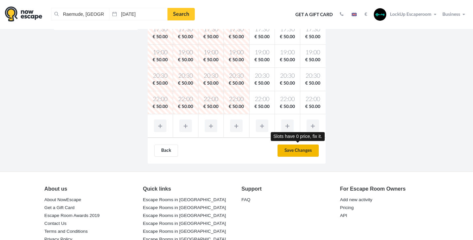
click at [292, 151] on input "Save Changes" at bounding box center [298, 151] width 41 height 13
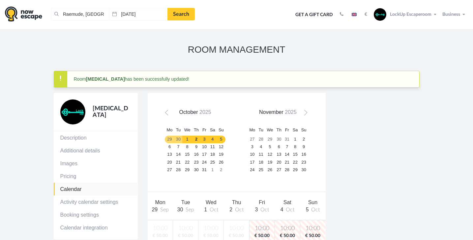
scroll to position [0, 0]
click at [169, 146] on link "6" at bounding box center [169, 147] width 9 height 8
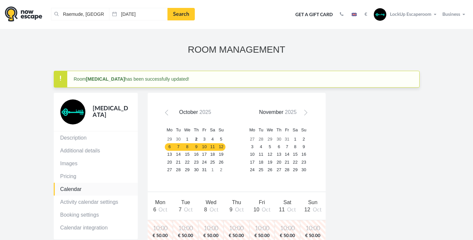
scroll to position [0, 0]
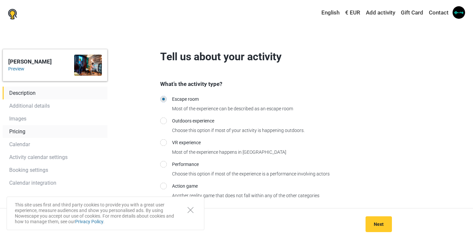
click at [20, 131] on link "Pricing" at bounding box center [55, 131] width 105 height 13
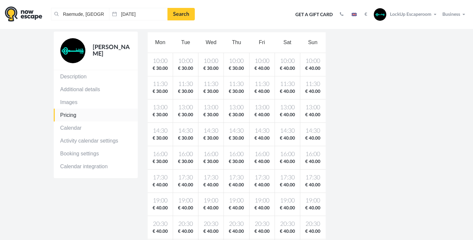
scroll to position [40, 0]
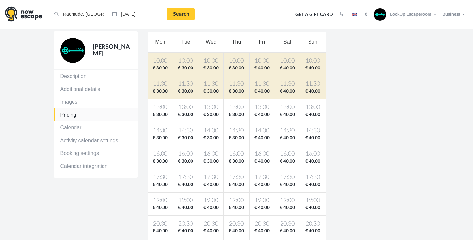
drag, startPoint x: 161, startPoint y: 65, endPoint x: 317, endPoint y: 91, distance: 157.9
click at [317, 91] on tbody "10:00 € 30.00 10:00 € 30.00 10:00 € 30.00 10:00 € 30.00 10:00 € 40.00 10:00 € 4…" at bounding box center [237, 157] width 178 height 210
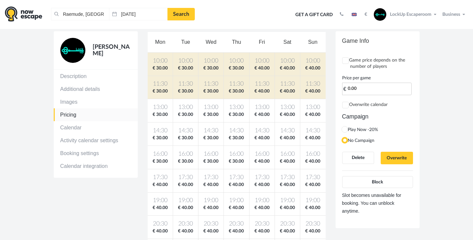
scroll to position [40, 0]
click at [391, 182] on button "Block" at bounding box center [377, 182] width 71 height 12
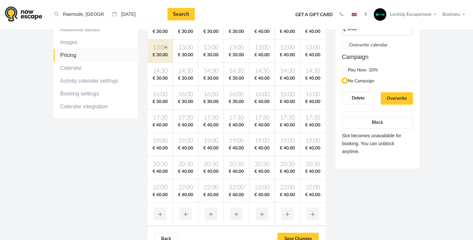
scroll to position [99, 0]
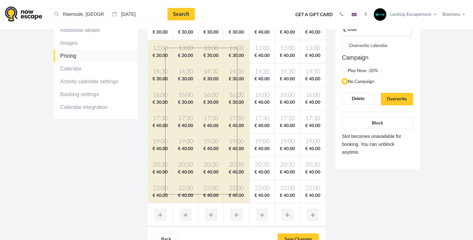
drag, startPoint x: 166, startPoint y: 47, endPoint x: 237, endPoint y: 195, distance: 163.7
click at [237, 195] on tbody "10:00 € 30.00 10:00 € 30.00 10:00 € 30.00 10:00 € 30.00 10:00 € 40.00 10:00 € 4…" at bounding box center [237, 98] width 178 height 210
type input "0.00"
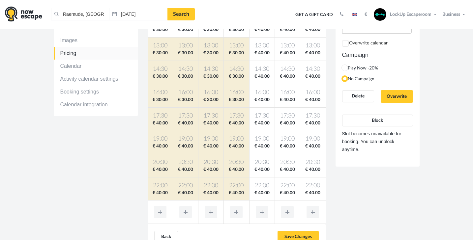
scroll to position [112, 0]
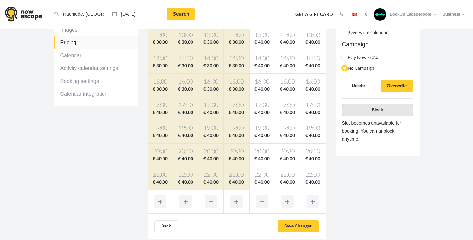
click at [386, 111] on button "Block" at bounding box center [377, 110] width 71 height 12
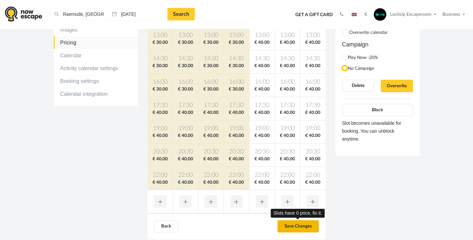
click at [302, 230] on input "Save Changes" at bounding box center [298, 227] width 41 height 13
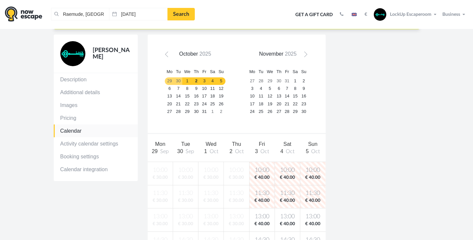
scroll to position [59, 0]
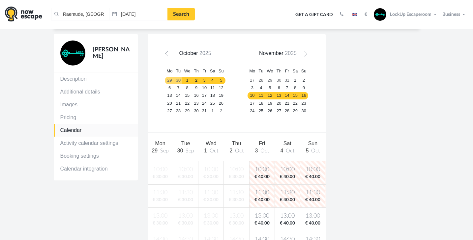
click at [266, 96] on link "12" at bounding box center [270, 96] width 10 height 8
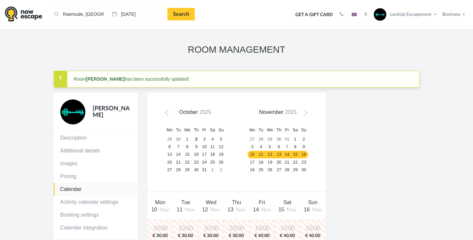
scroll to position [0, 0]
click at [304, 112] on span "Next" at bounding box center [304, 113] width 5 height 5
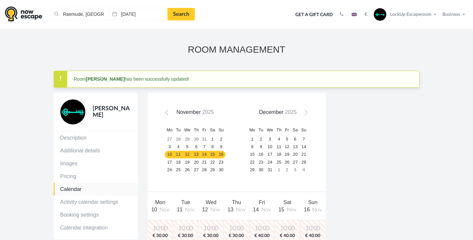
click at [304, 112] on span "Next" at bounding box center [304, 113] width 5 height 5
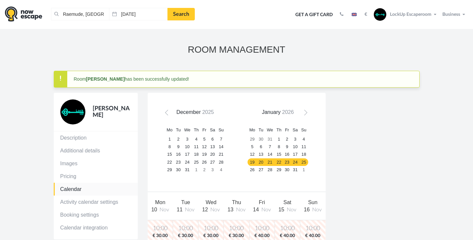
click at [254, 159] on link "19" at bounding box center [252, 163] width 9 height 8
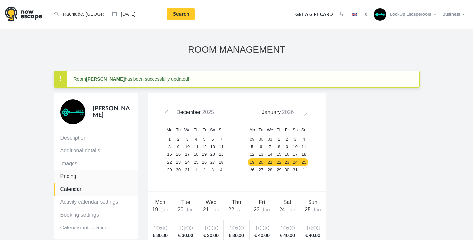
click at [71, 176] on link "Pricing" at bounding box center [96, 176] width 84 height 13
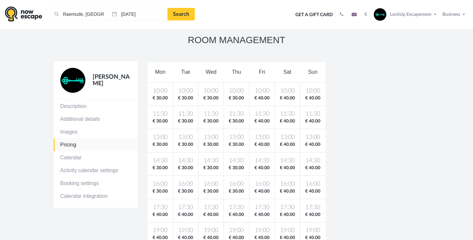
scroll to position [10, 0]
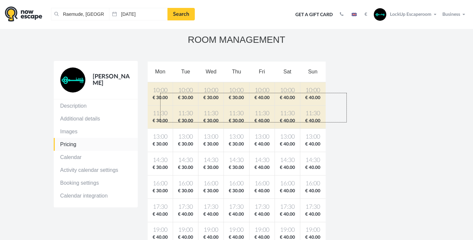
drag, startPoint x: 160, startPoint y: 93, endPoint x: 347, endPoint y: 123, distance: 189.0
click at [347, 123] on div "[PERSON_NAME] Description Additional details Images Pricing Calendar Activity c…" at bounding box center [237, 205] width 376 height 289
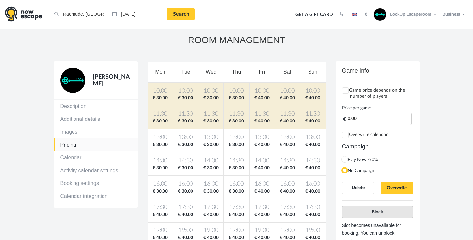
scroll to position [11, 0]
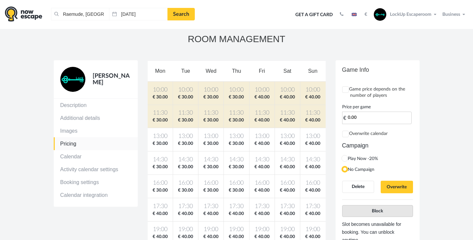
click at [389, 211] on button "Block" at bounding box center [377, 211] width 71 height 12
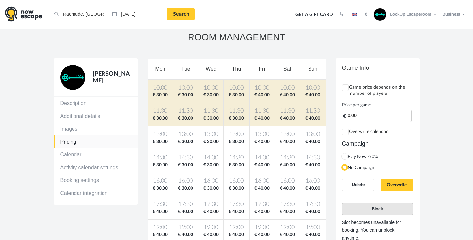
scroll to position [12, 0]
click at [380, 207] on span "Block" at bounding box center [377, 209] width 11 height 5
click at [355, 133] on label "Overwrite calendar" at bounding box center [365, 132] width 46 height 6
click at [348, 133] on input "Overwrite calendar" at bounding box center [346, 133] width 4 height 4
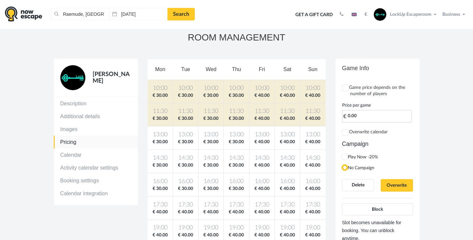
checkbox input "true"
click at [377, 209] on span "Block" at bounding box center [377, 209] width 11 height 5
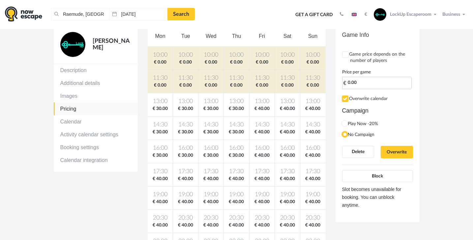
scroll to position [47, 0]
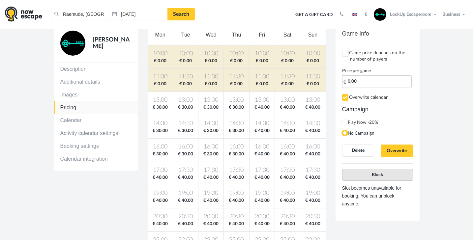
click at [389, 172] on button "Block" at bounding box center [377, 175] width 71 height 12
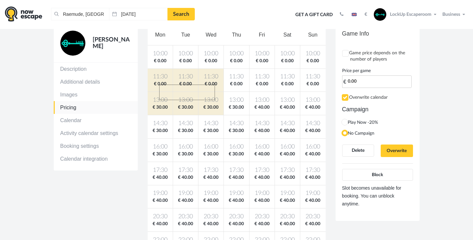
drag, startPoint x: 159, startPoint y: 100, endPoint x: 215, endPoint y: 85, distance: 57.8
click at [215, 85] on tbody "10:00 € 0.00 10:00 € 0.00 10:00 € 0.00 10:00 € 0.00 10:00 € 0.00 10:00 € 0.00 1…" at bounding box center [237, 150] width 178 height 210
type input "30.00"
click at [437, 180] on section "ROOM MANAGEMENT Sherlock [PERSON_NAME] Description Additional details Images Pr…" at bounding box center [236, 147] width 473 height 330
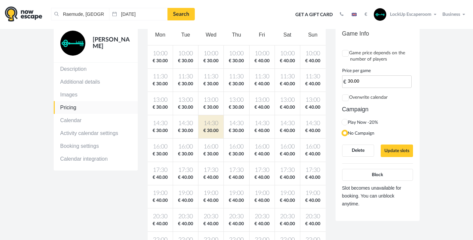
drag, startPoint x: 346, startPoint y: 97, endPoint x: 349, endPoint y: 108, distance: 10.6
click at [346, 97] on input "Overwrite calendar" at bounding box center [346, 98] width 4 height 4
checkbox input "true"
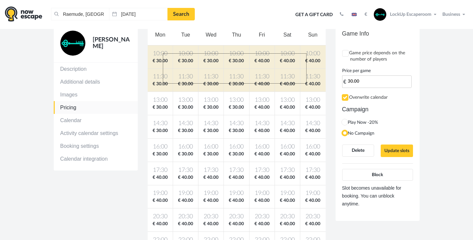
drag, startPoint x: 163, startPoint y: 53, endPoint x: 311, endPoint y: 87, distance: 151.5
click at [309, 84] on tbody "10:00 € 30.00 10:00 € 30.00 10:00 € 30.00 10:00 € 30.00 10:00 € 40.00 10:00 € 4…" at bounding box center [237, 150] width 178 height 210
type input "0.00"
checkbox input "false"
click at [396, 175] on button "Block" at bounding box center [377, 175] width 71 height 12
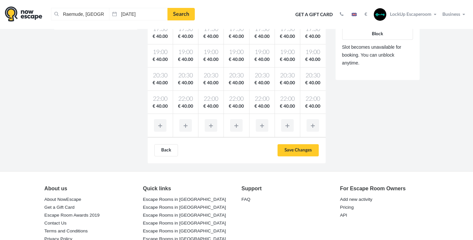
scroll to position [235, 0]
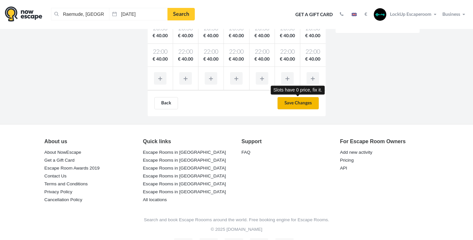
click at [293, 103] on input "Save Changes" at bounding box center [298, 103] width 41 height 13
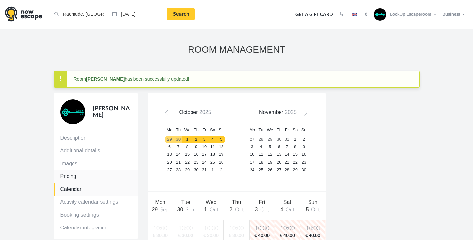
click at [72, 177] on link "Pricing" at bounding box center [96, 176] width 84 height 13
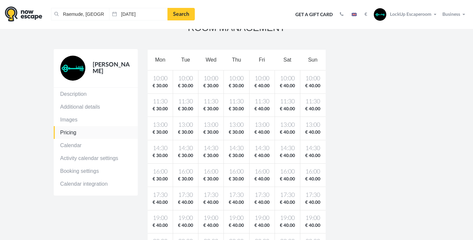
scroll to position [22, 0]
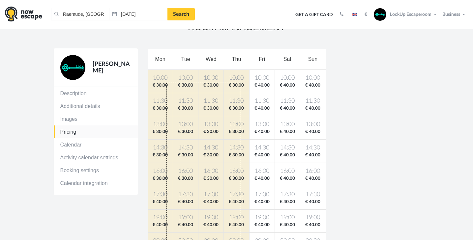
drag, startPoint x: 167, startPoint y: 82, endPoint x: 240, endPoint y: 261, distance: 193.1
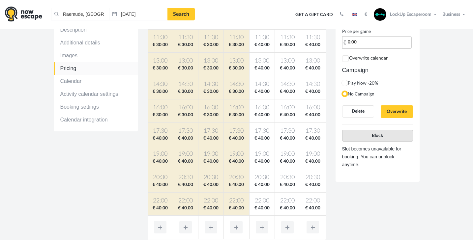
scroll to position [85, 0]
click at [381, 134] on span "Block" at bounding box center [377, 136] width 11 height 5
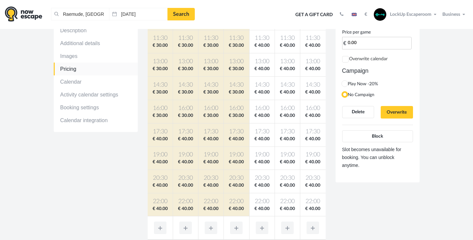
drag, startPoint x: 345, startPoint y: 59, endPoint x: 355, endPoint y: 87, distance: 30.1
click at [345, 59] on input "Overwrite calendar" at bounding box center [346, 59] width 4 height 4
checkbox input "true"
click at [374, 135] on span "Block" at bounding box center [377, 136] width 11 height 5
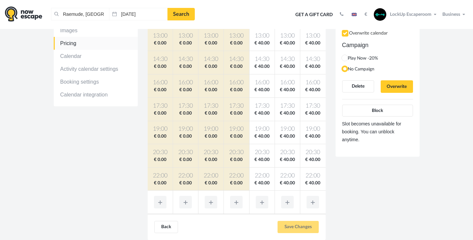
scroll to position [111, 0]
click at [378, 110] on span "Block" at bounding box center [377, 110] width 11 height 5
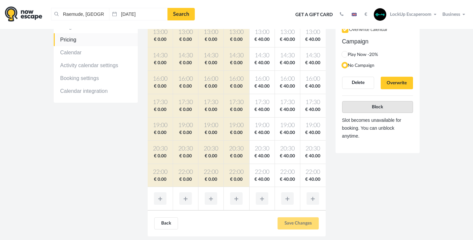
scroll to position [115, 0]
click at [377, 109] on button "Block" at bounding box center [377, 107] width 71 height 12
click at [378, 106] on span "Block" at bounding box center [377, 106] width 11 height 5
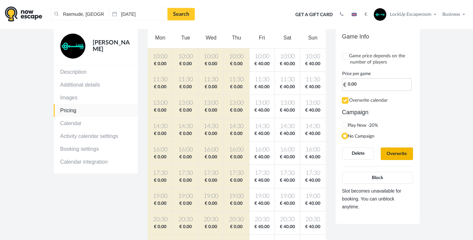
scroll to position [0, 0]
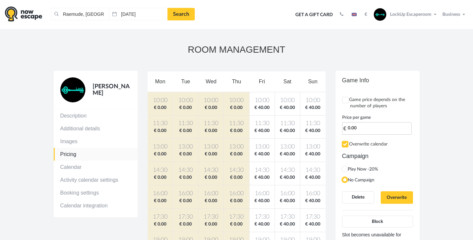
click at [457, 139] on section "ROOM MANAGEMENT Sherlock Holmes Description Additional details Images Pricing C…" at bounding box center [236, 194] width 473 height 330
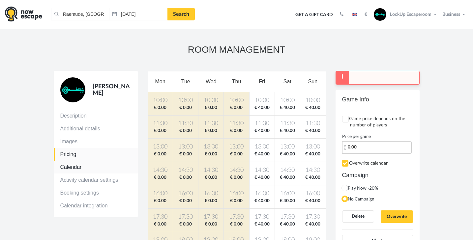
scroll to position [0, 0]
click at [74, 169] on link "Calendar" at bounding box center [96, 167] width 84 height 13
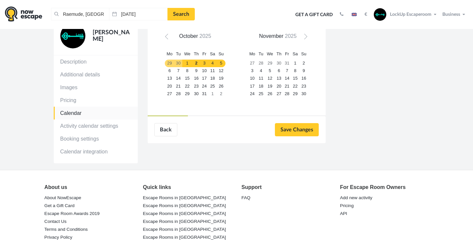
scroll to position [55, 0]
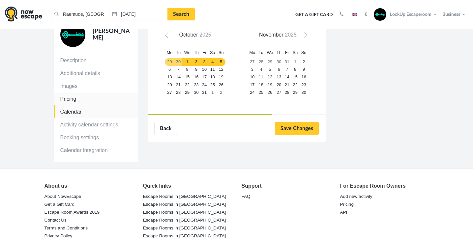
click at [74, 99] on link "Pricing" at bounding box center [96, 99] width 84 height 13
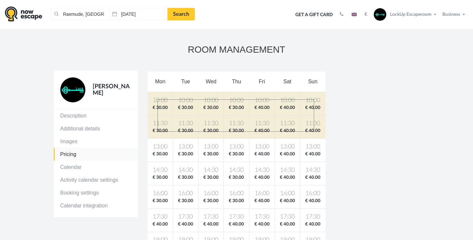
drag, startPoint x: 158, startPoint y: 100, endPoint x: 314, endPoint y: 132, distance: 159.9
click at [314, 132] on tbody "10:00 € 30.00 10:00 € 30.00 10:00 € 30.00 10:00 € 30.00 10:00 € 40.00 10:00 € 4…" at bounding box center [237, 197] width 178 height 210
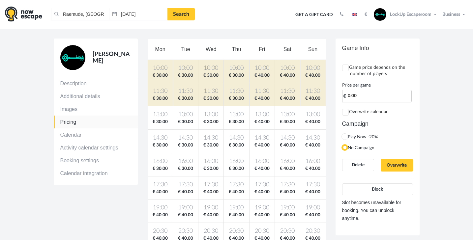
scroll to position [33, 0]
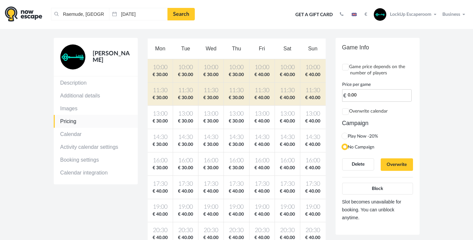
click at [346, 112] on input "Overwrite calendar" at bounding box center [346, 112] width 4 height 4
checkbox input "true"
click at [383, 185] on button "Block" at bounding box center [377, 189] width 71 height 12
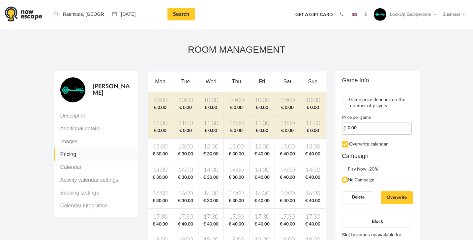
scroll to position [0, 0]
